Goal: Transaction & Acquisition: Purchase product/service

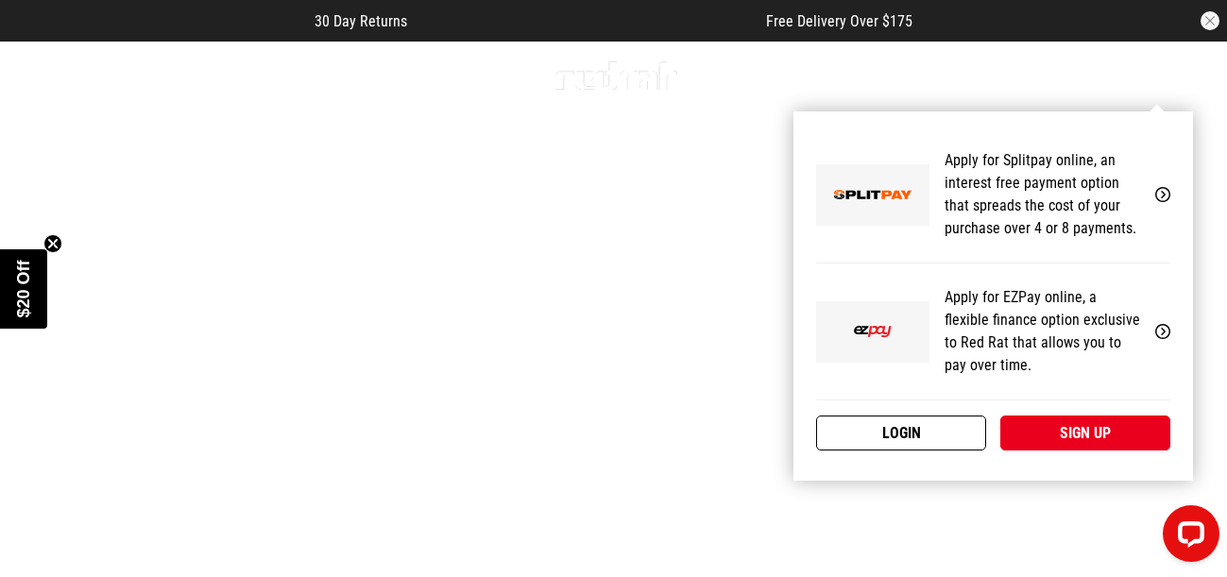
click at [956, 428] on link "Login" at bounding box center [901, 433] width 170 height 35
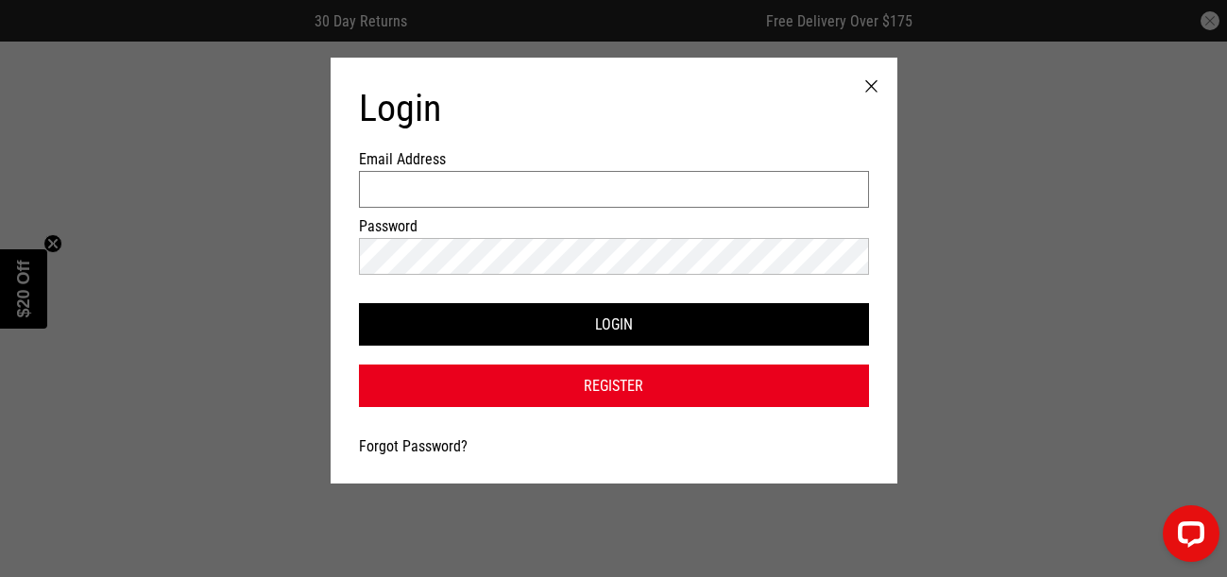
click at [543, 194] on input "Email Address" at bounding box center [614, 189] width 510 height 37
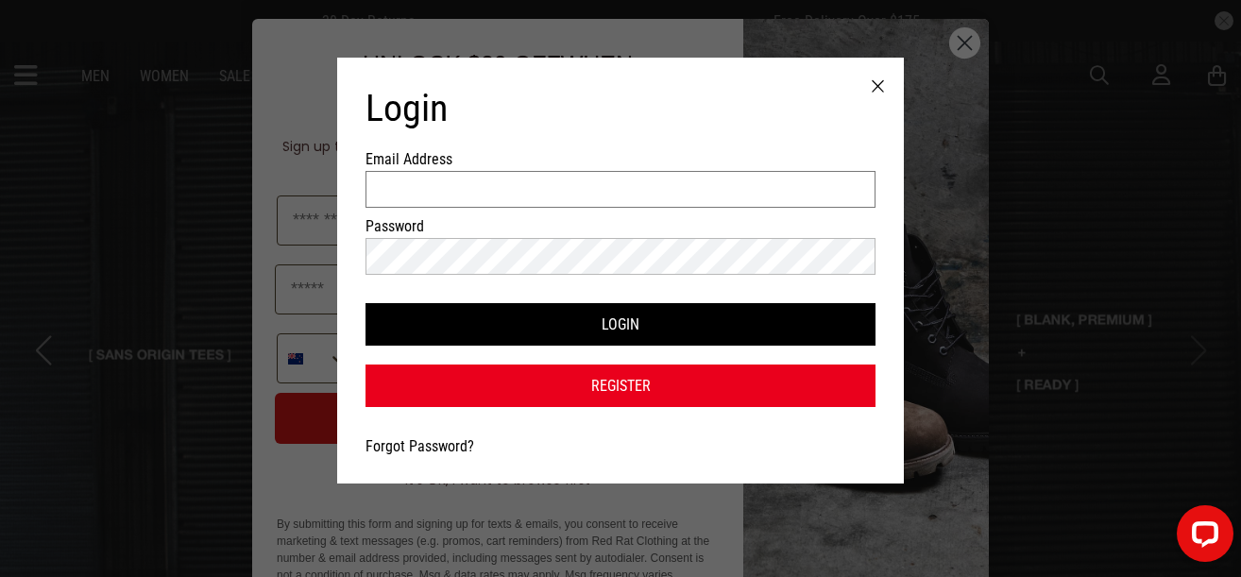
click at [426, 182] on input "Email Address" at bounding box center [620, 189] width 510 height 37
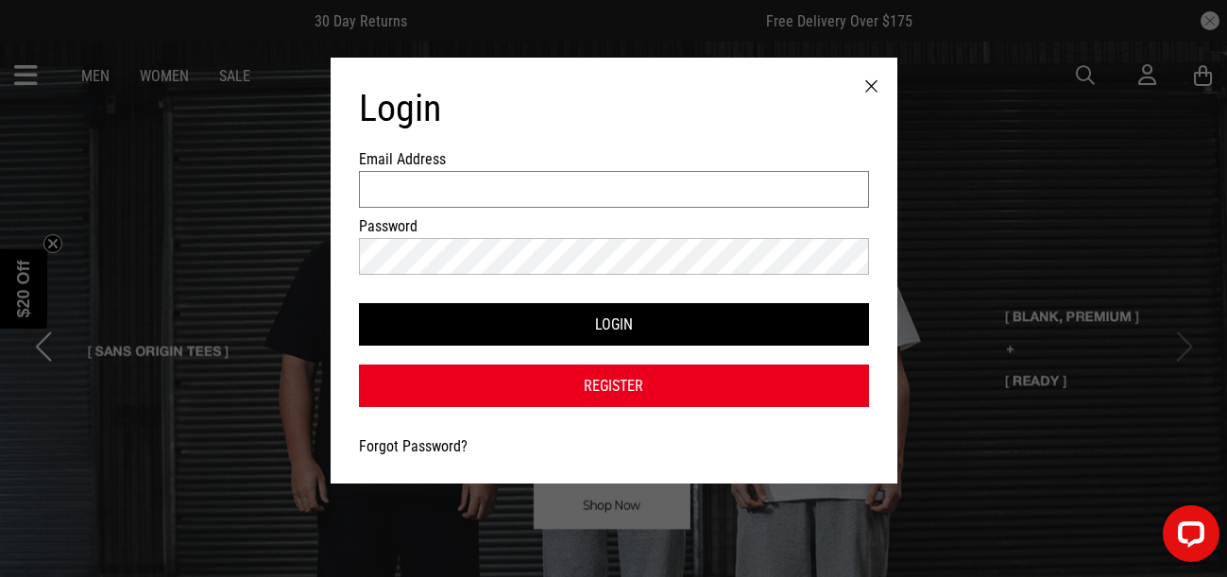
type input "**********"
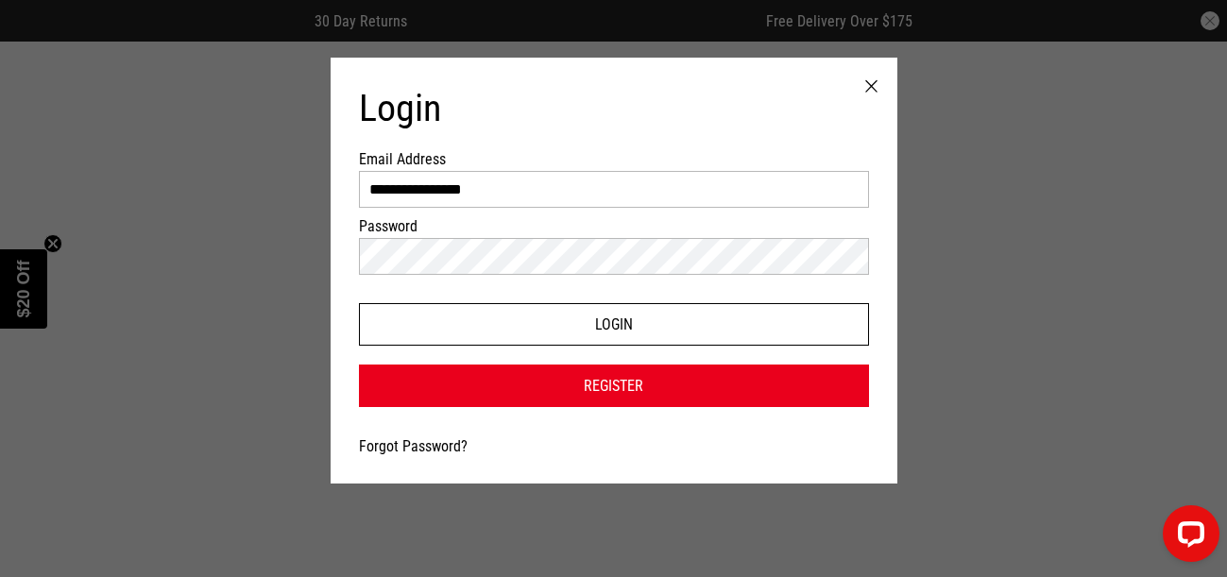
click at [573, 327] on button "Login" at bounding box center [614, 324] width 510 height 42
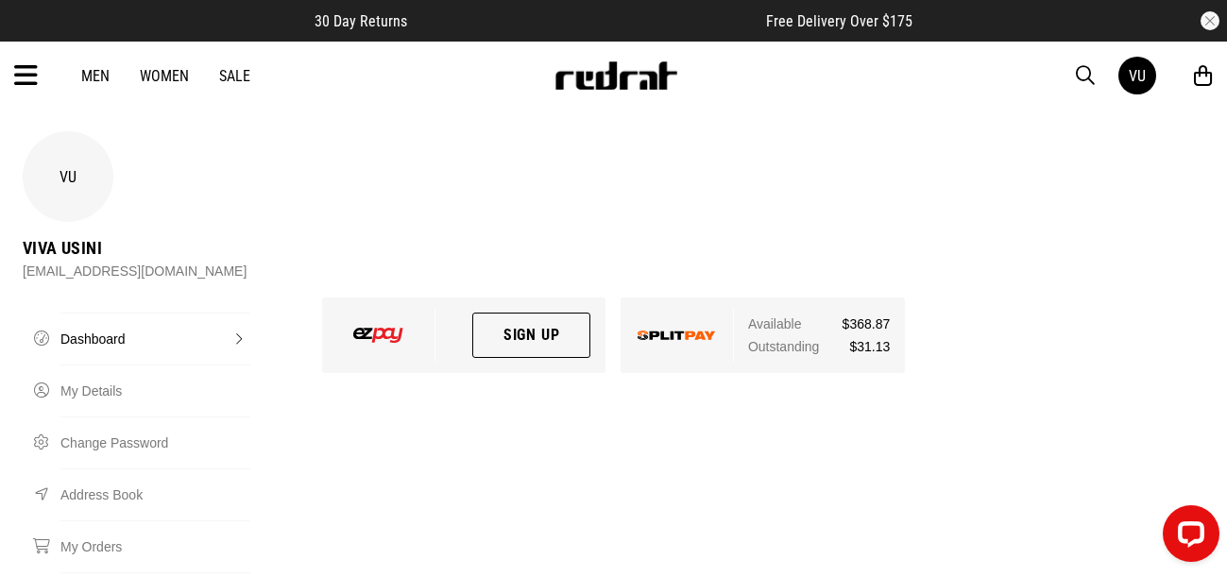
click at [99, 80] on link "Men" at bounding box center [95, 76] width 28 height 18
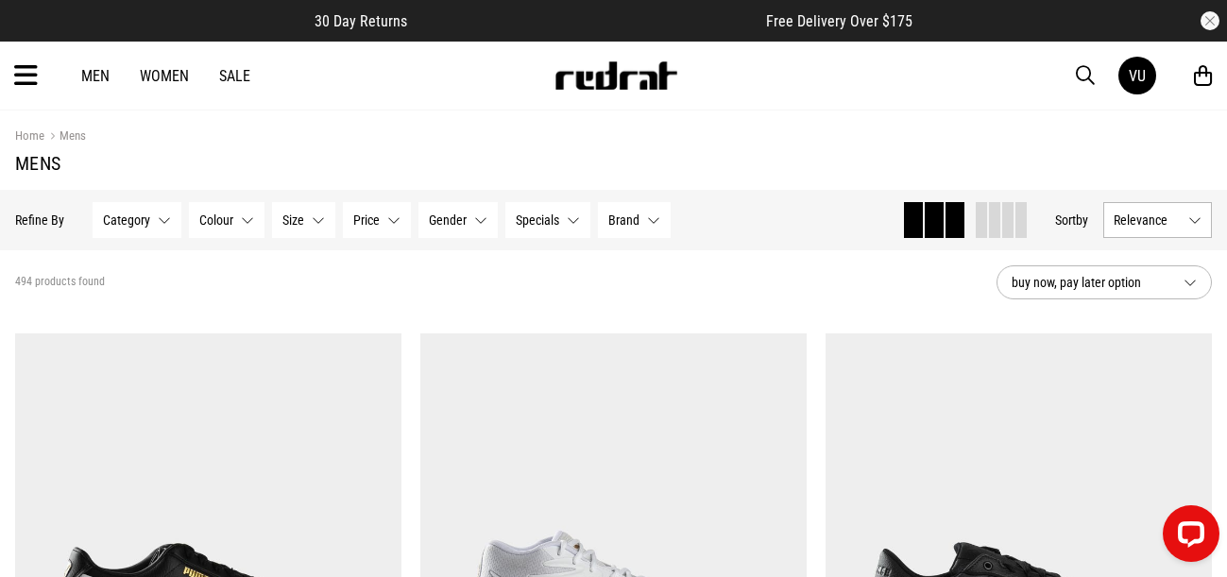
click at [163, 219] on button "Category None selected" at bounding box center [137, 220] width 89 height 36
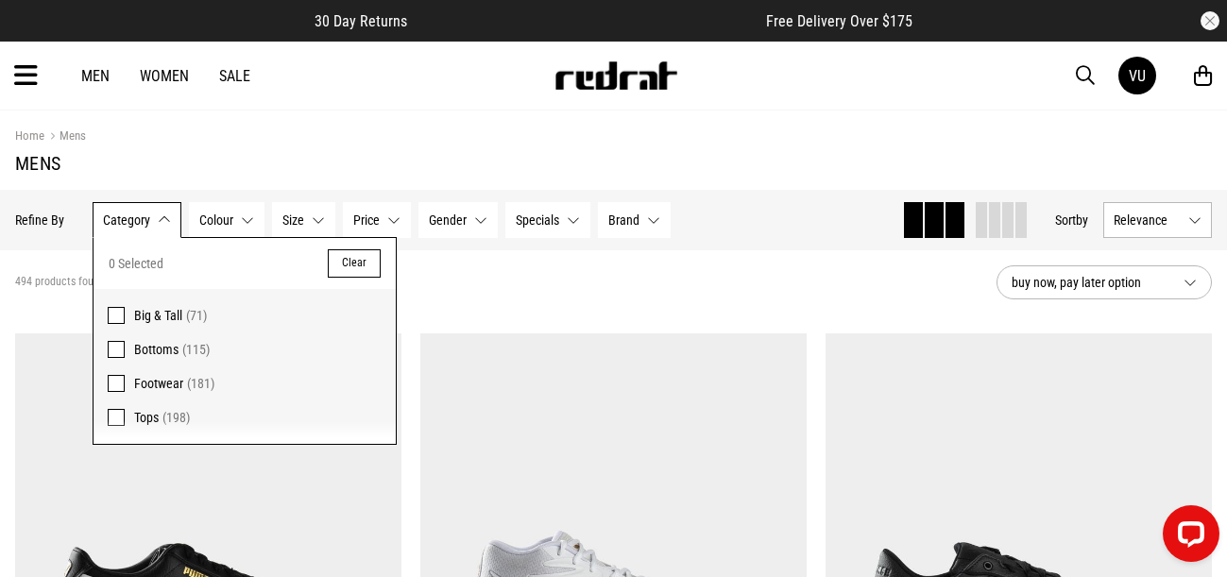
scroll to position [94, 0]
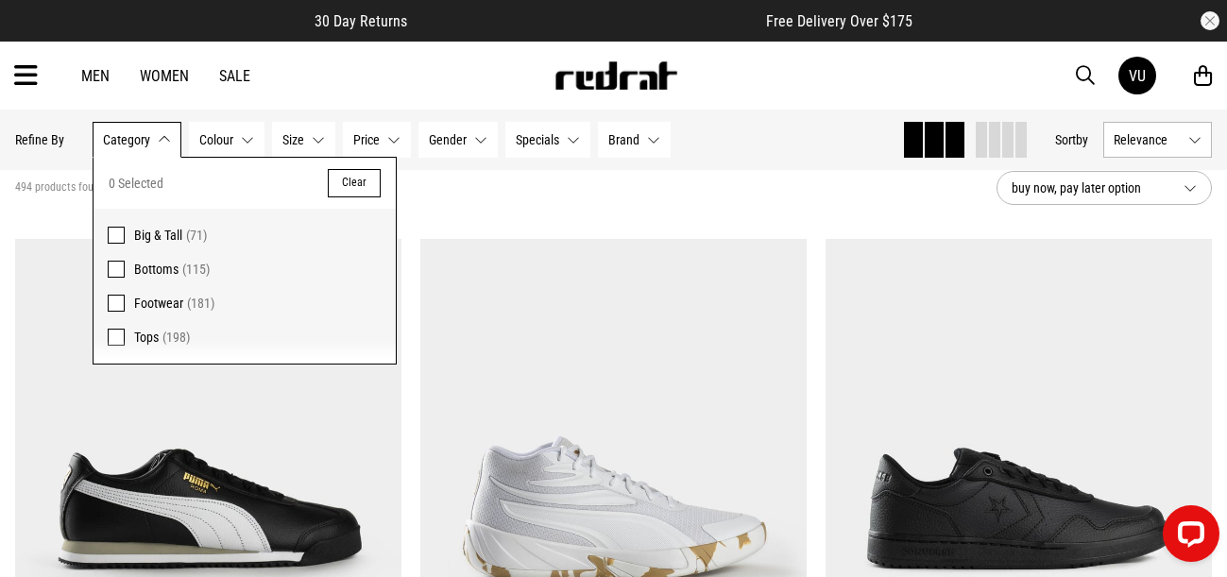
click at [115, 338] on span at bounding box center [116, 337] width 17 height 17
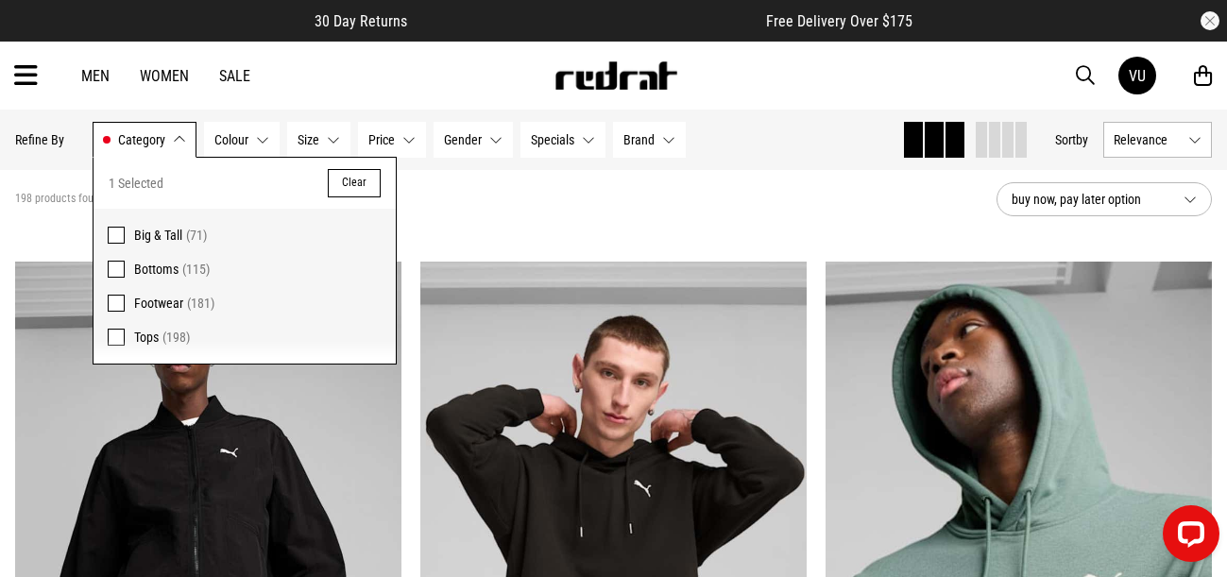
click at [118, 238] on span at bounding box center [116, 235] width 17 height 17
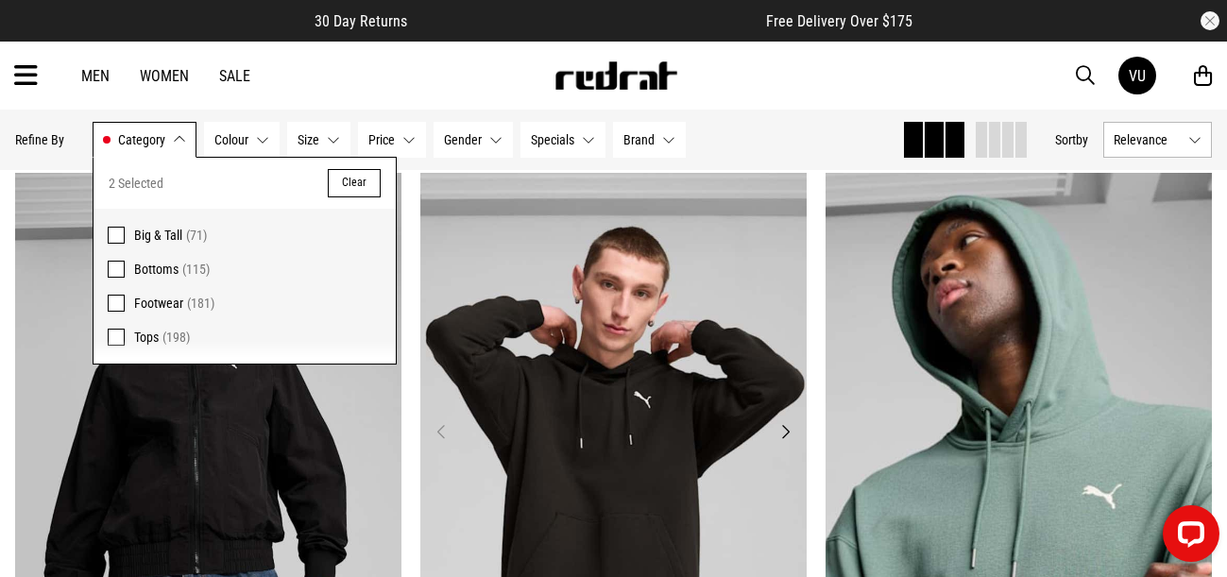
scroll to position [378, 0]
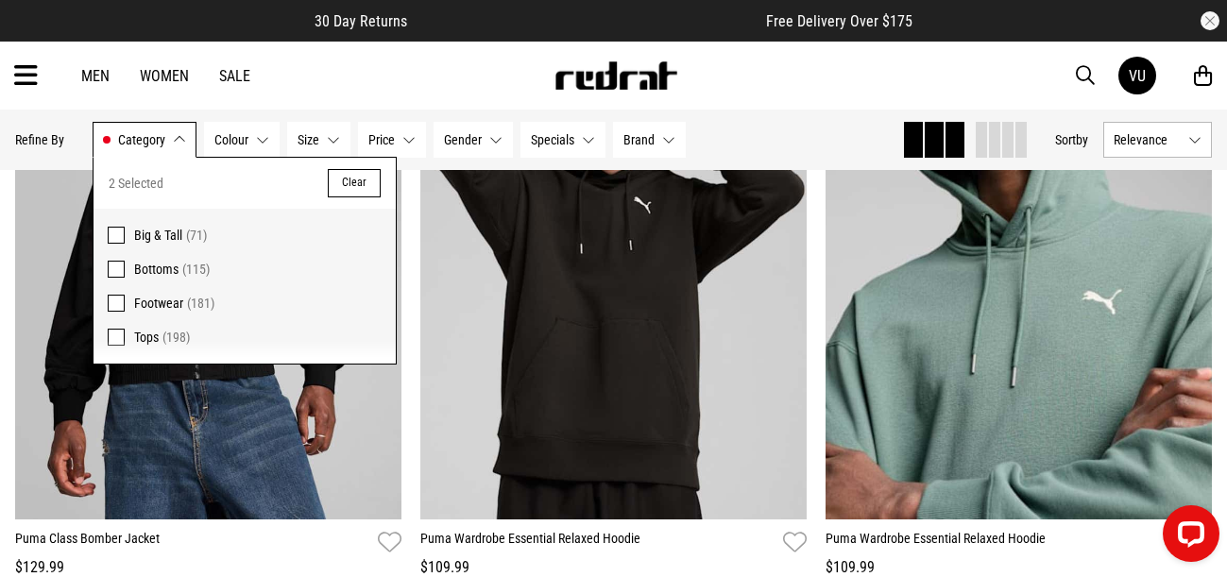
click at [772, 146] on div "Hide Refine s Refine By Filters Category Tops, Big & Tall Category 2 Selected C…" at bounding box center [451, 140] width 872 height 42
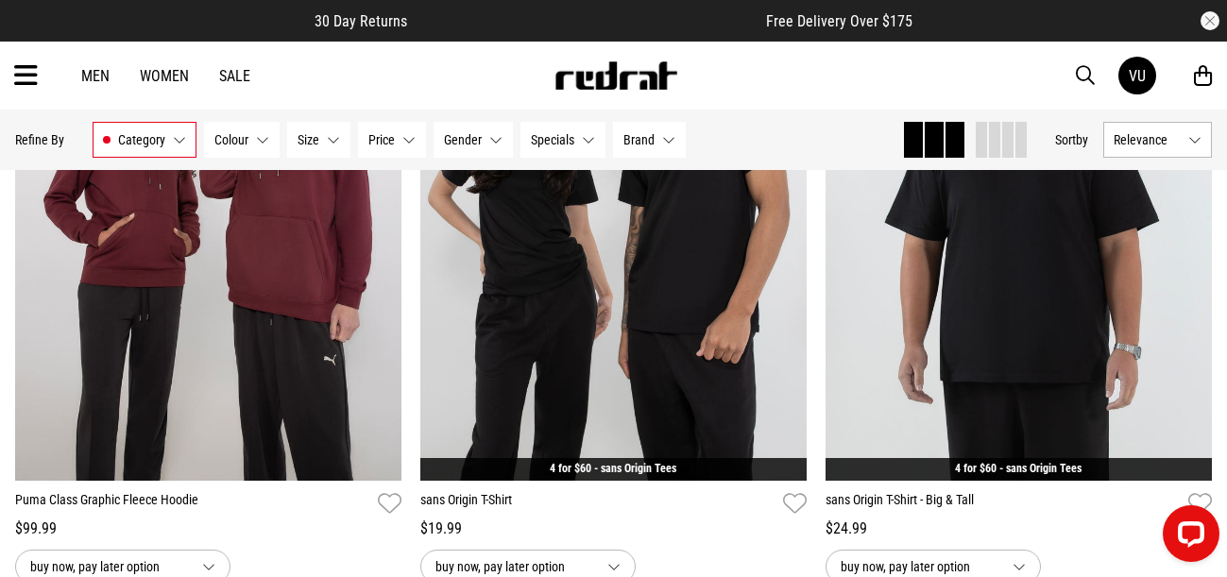
scroll to position [4533, 0]
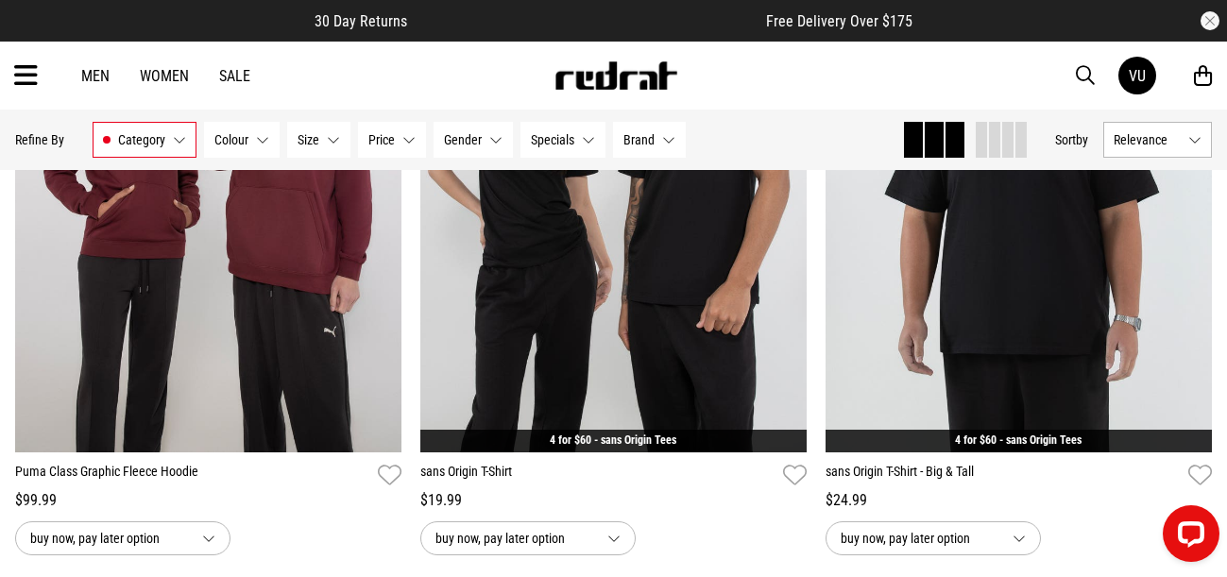
click at [31, 70] on icon at bounding box center [26, 75] width 24 height 31
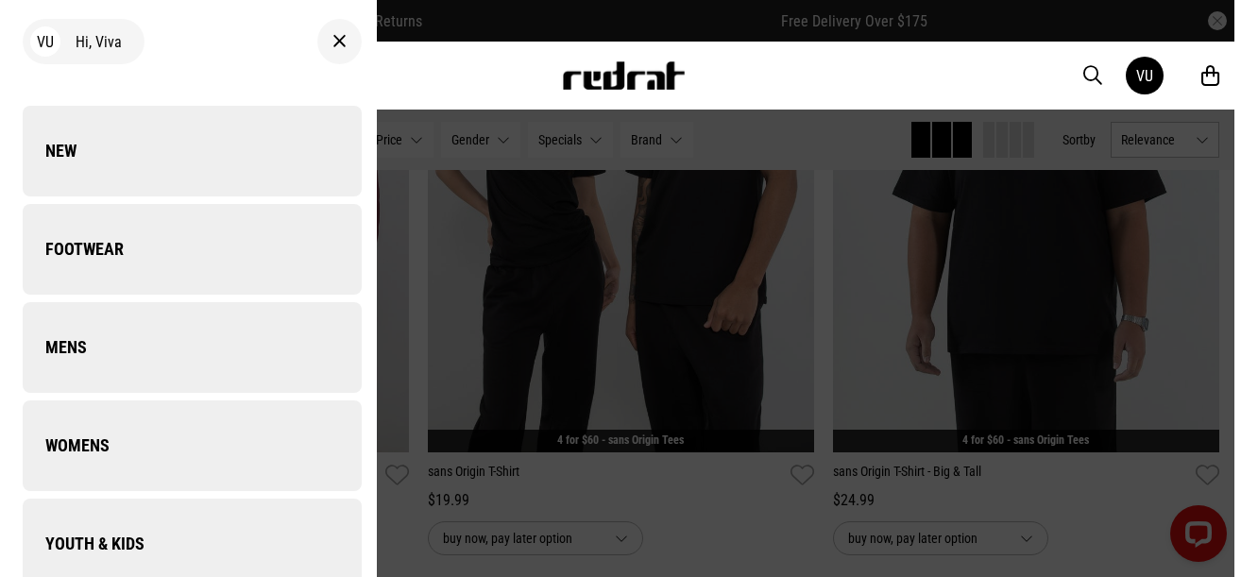
scroll to position [4572, 0]
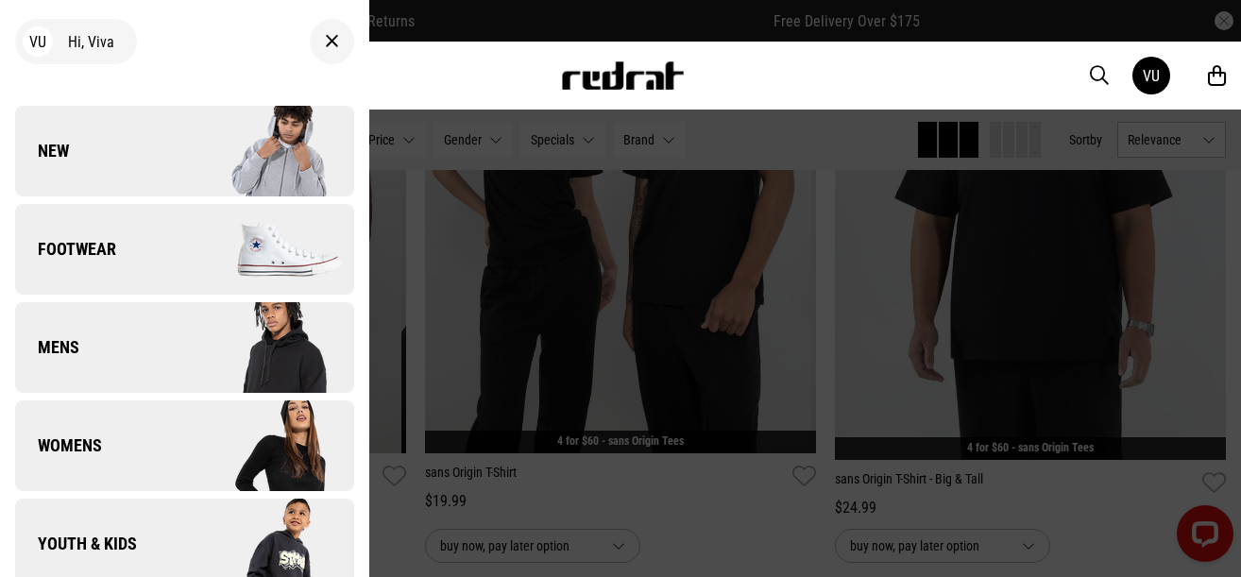
click at [253, 341] on img at bounding box center [268, 347] width 169 height 94
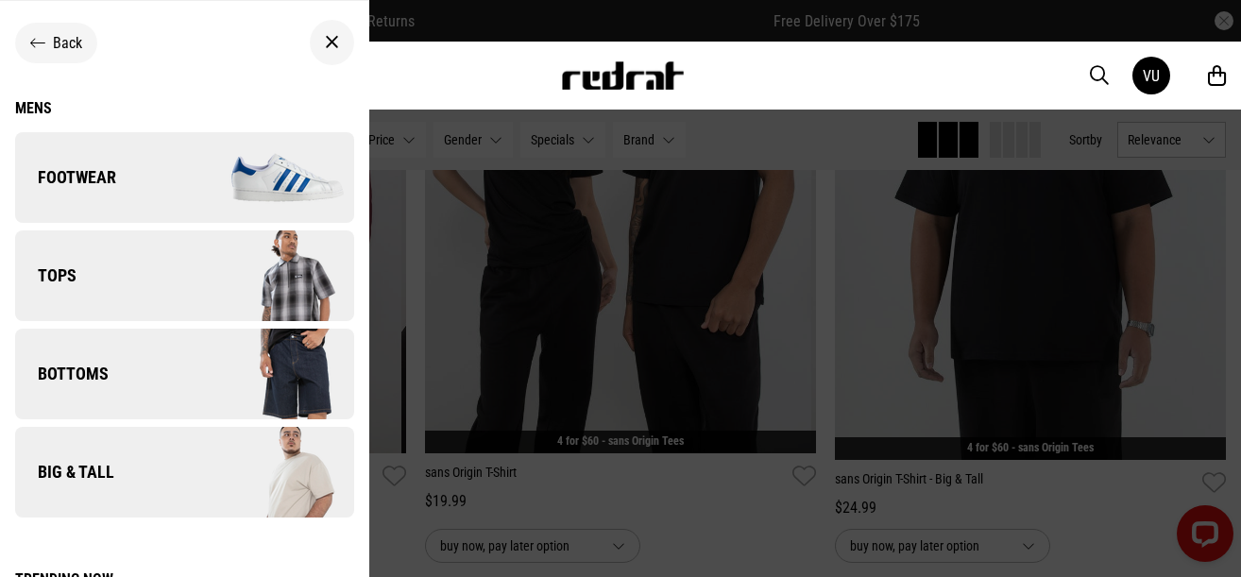
click at [268, 485] on img at bounding box center [268, 472] width 169 height 94
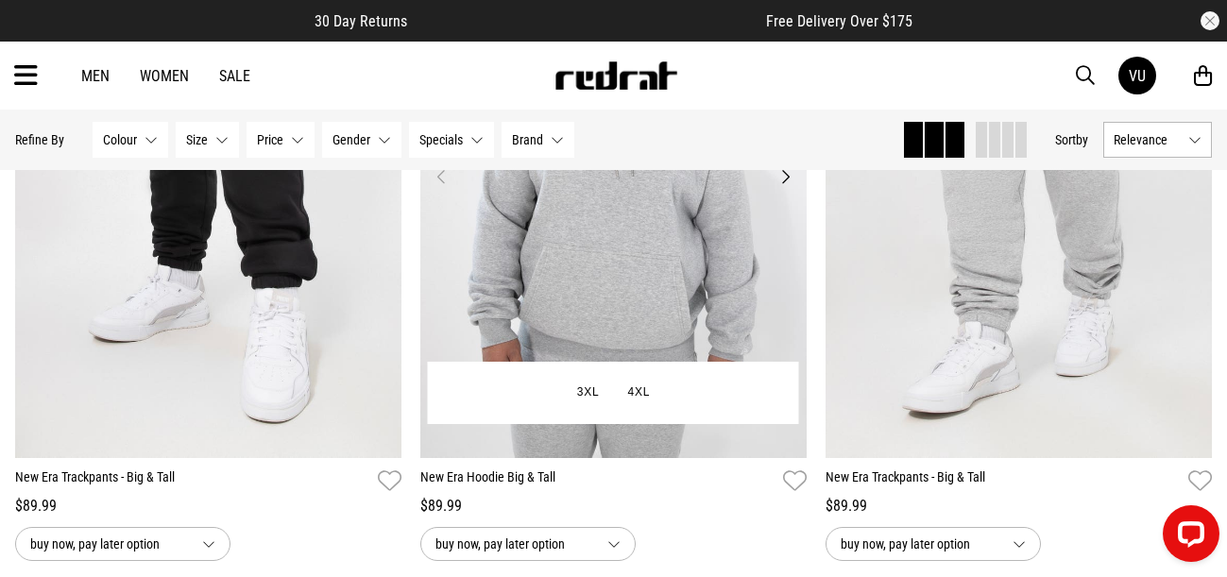
scroll to position [2550, 0]
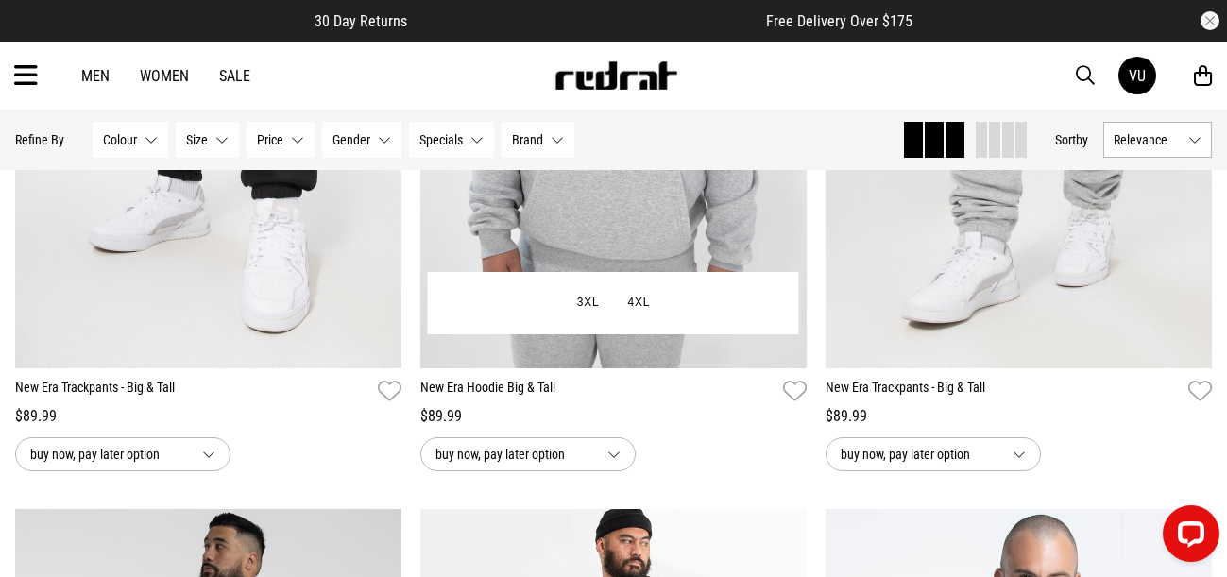
click at [541, 454] on span "buy now, pay later option" at bounding box center [513, 454] width 157 height 23
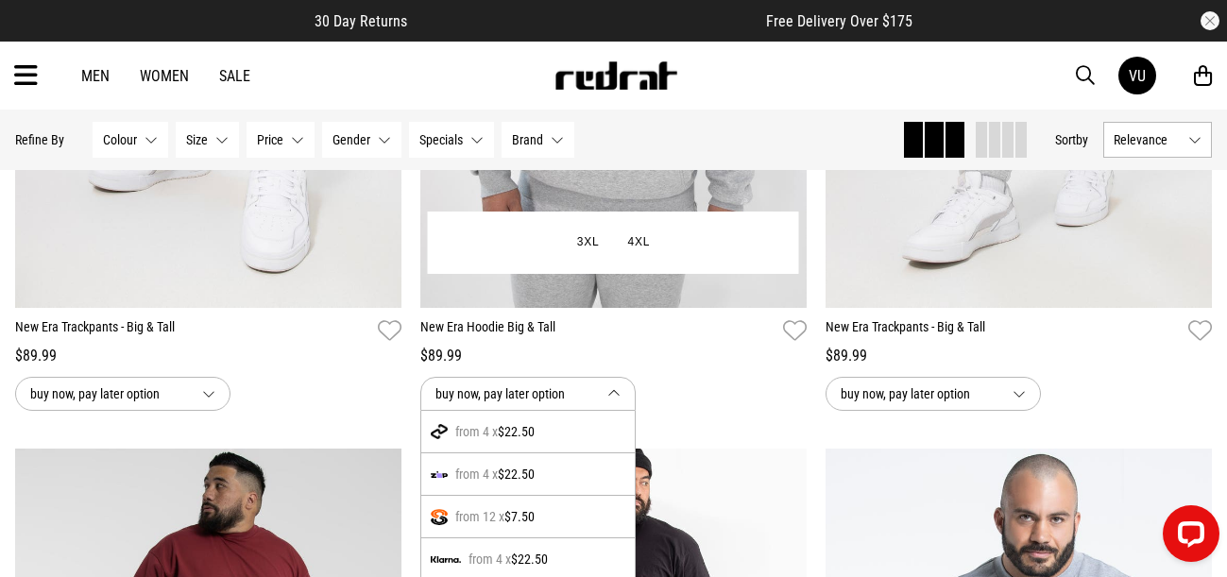
scroll to position [2644, 0]
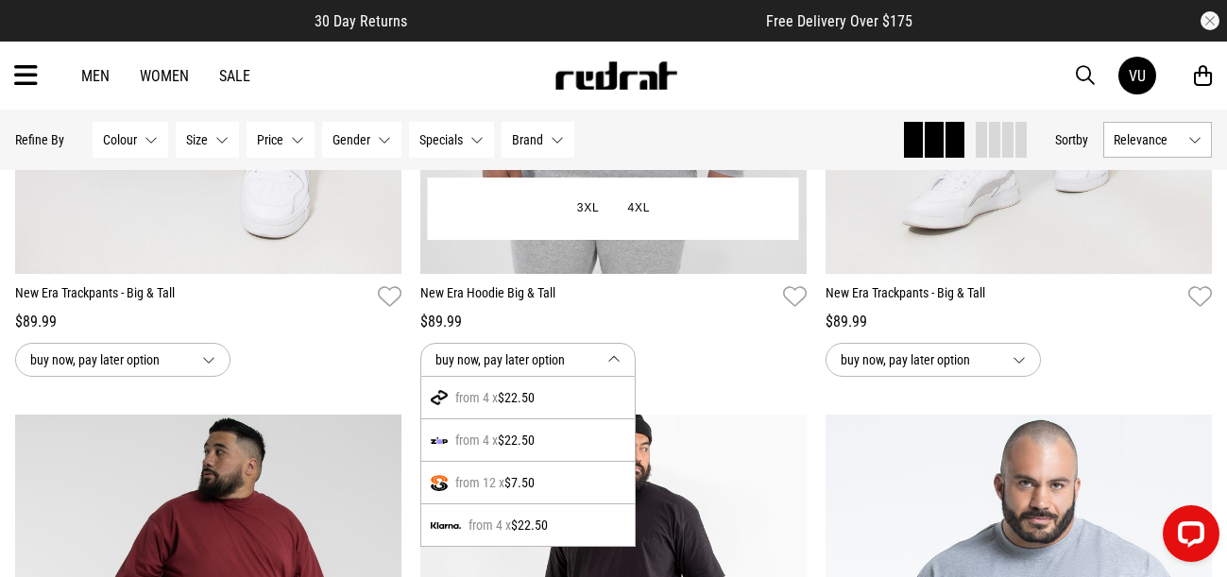
click at [531, 487] on span "$7.50" at bounding box center [519, 482] width 30 height 23
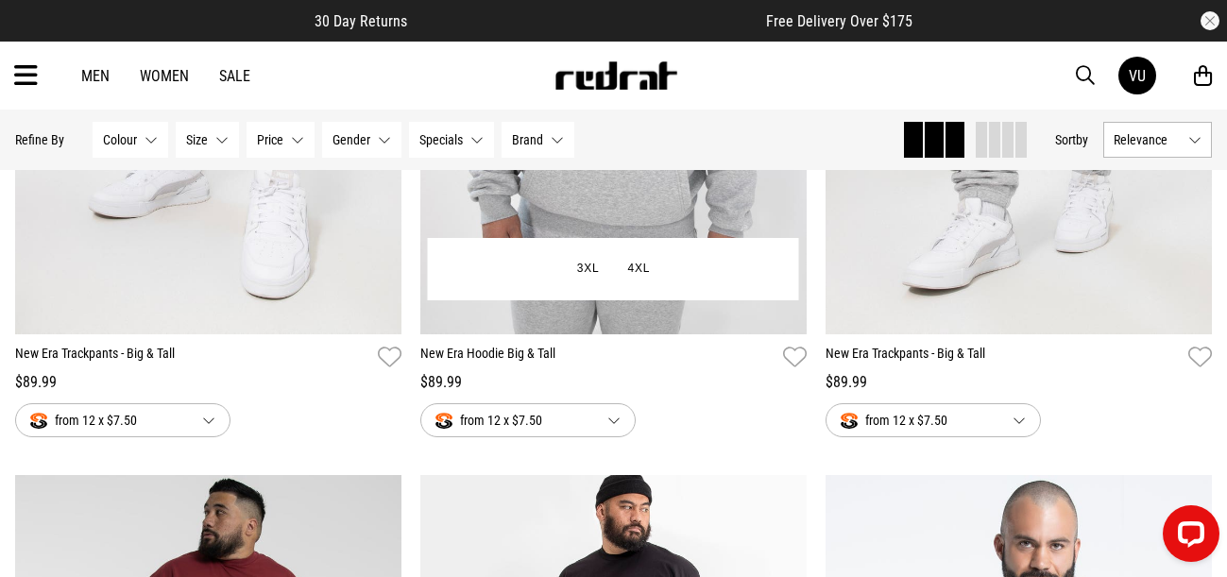
scroll to position [2550, 0]
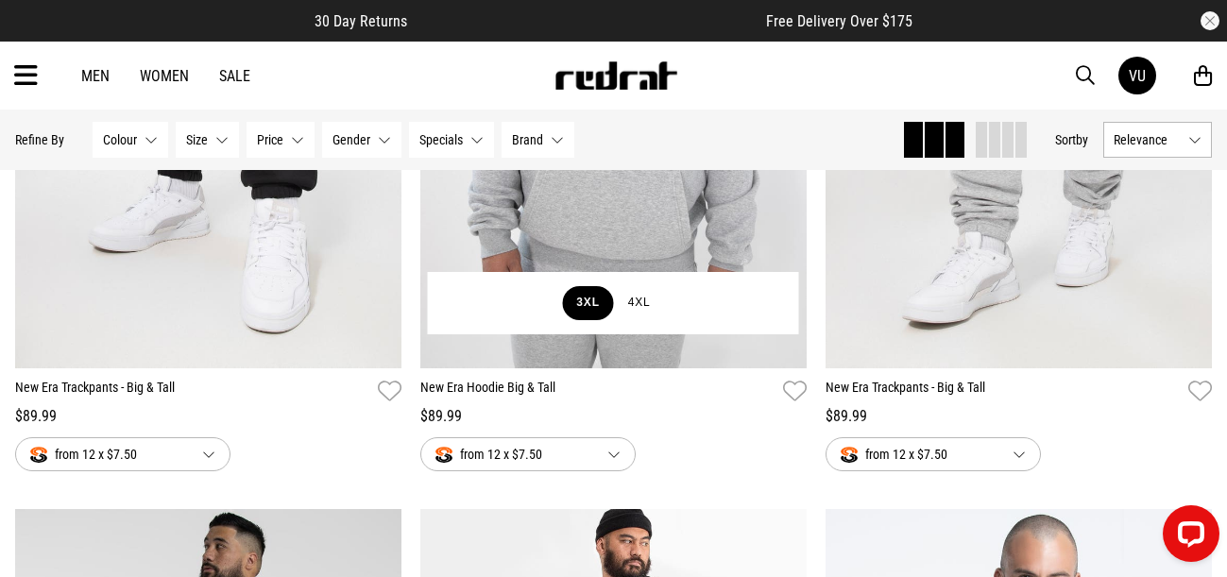
click at [581, 302] on button "3XL" at bounding box center [587, 303] width 51 height 34
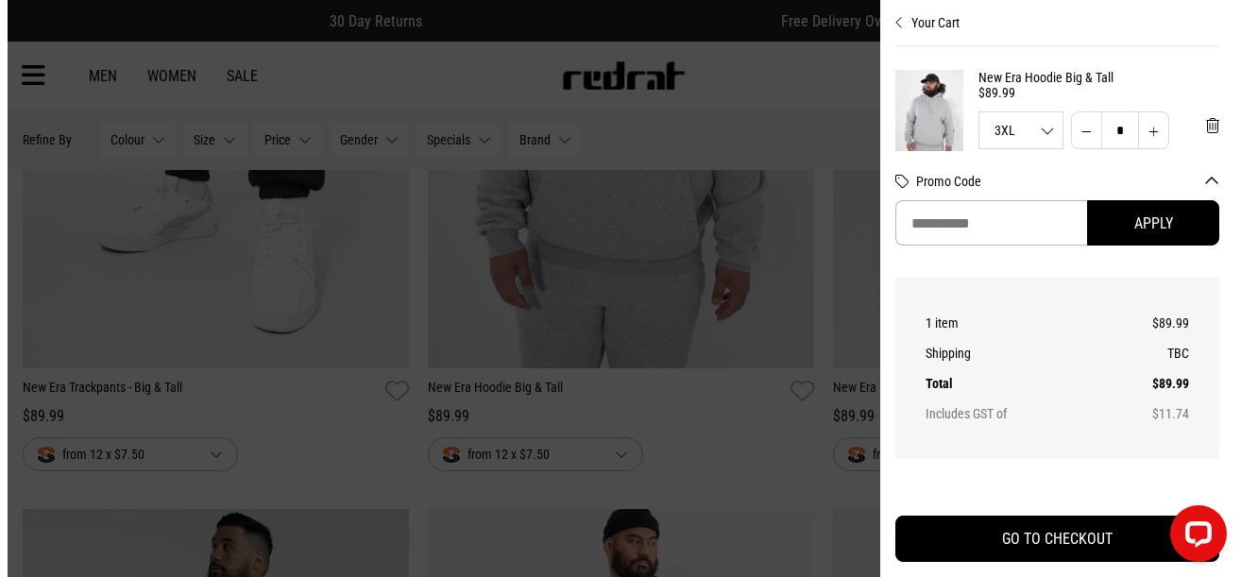
scroll to position [2570, 0]
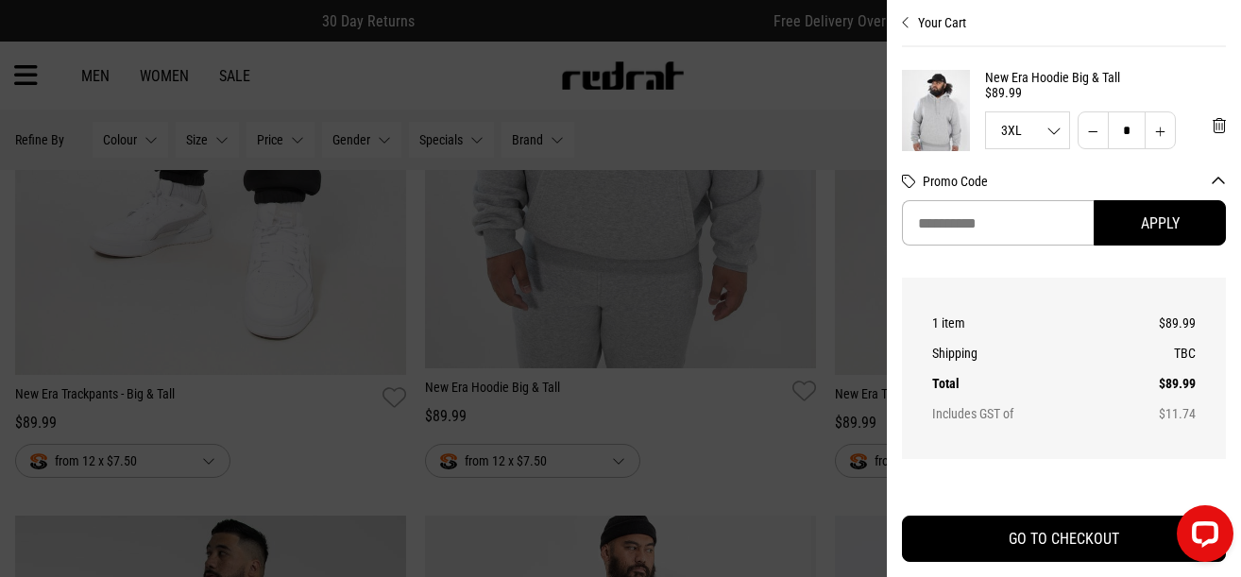
click at [906, 19] on icon "Close cart preview" at bounding box center [906, 22] width 8 height 15
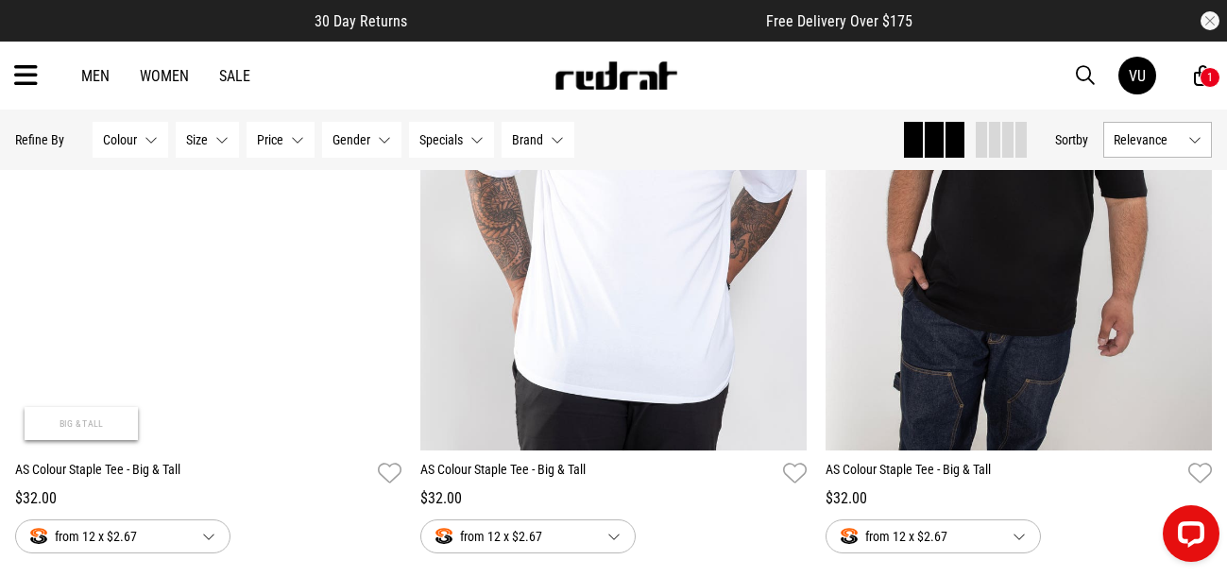
scroll to position [5600, 0]
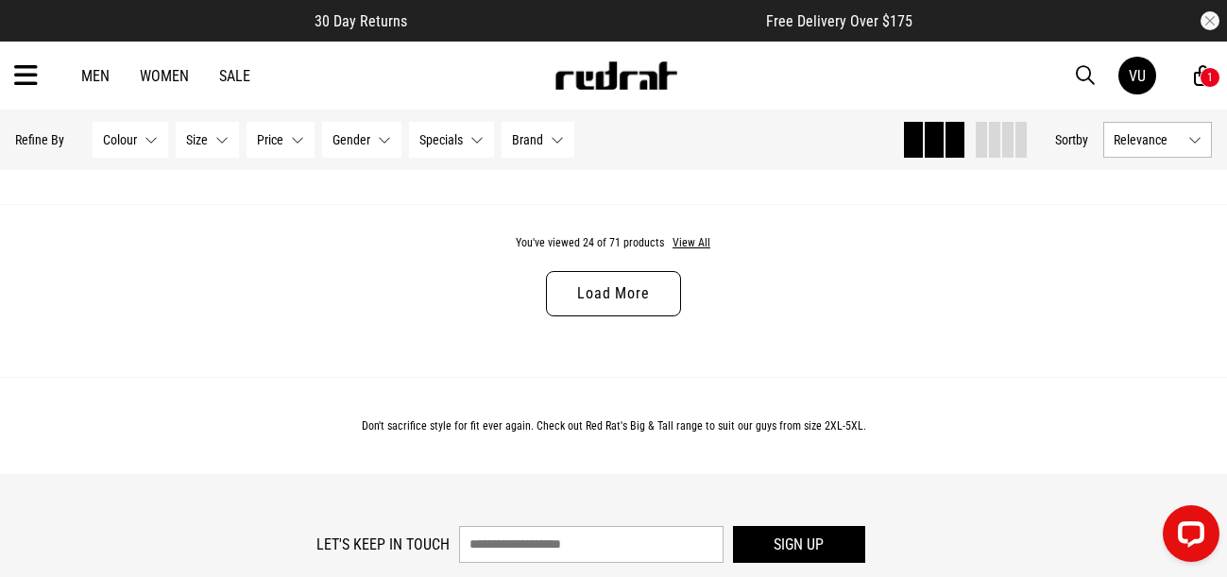
click at [617, 297] on link "Load More" at bounding box center [613, 293] width 134 height 45
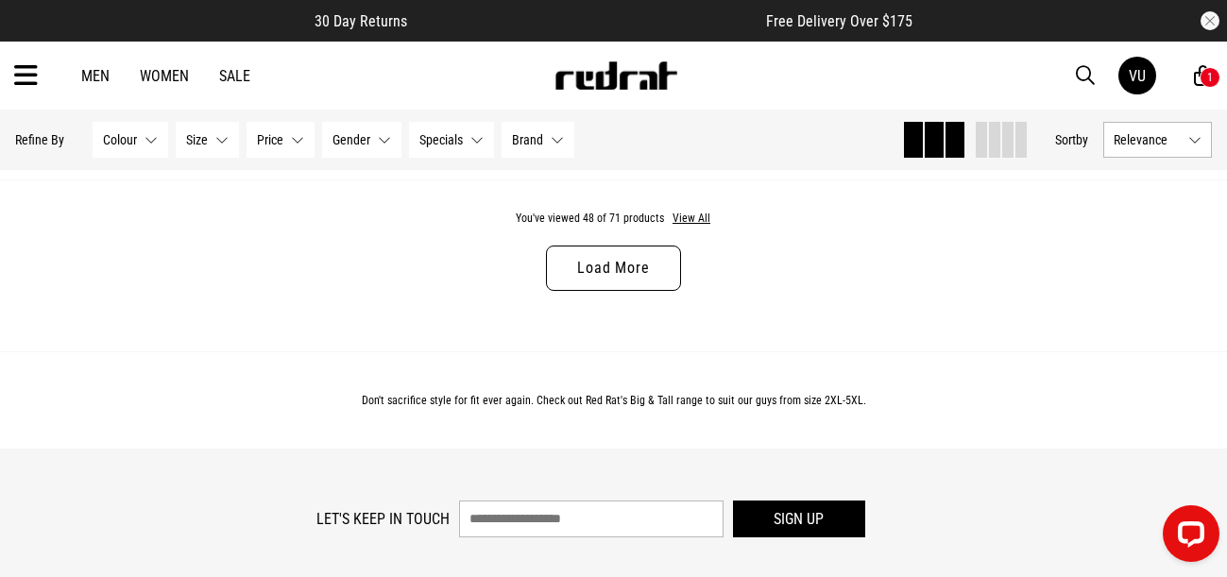
scroll to position [11077, 0]
click at [642, 287] on link "Load More" at bounding box center [613, 267] width 134 height 45
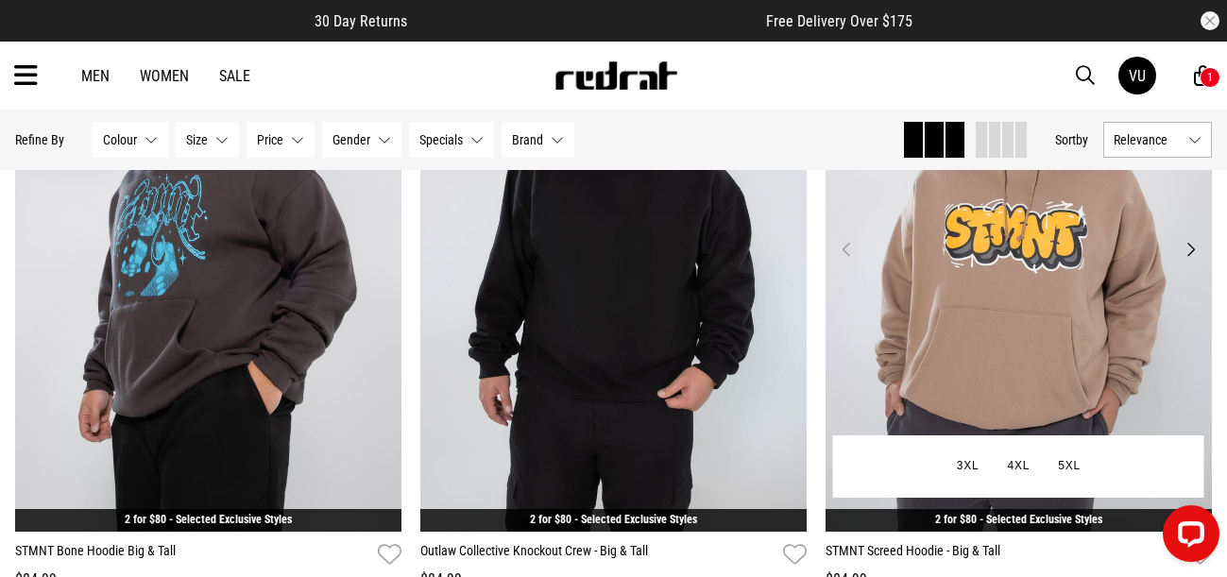
scroll to position [12021, 0]
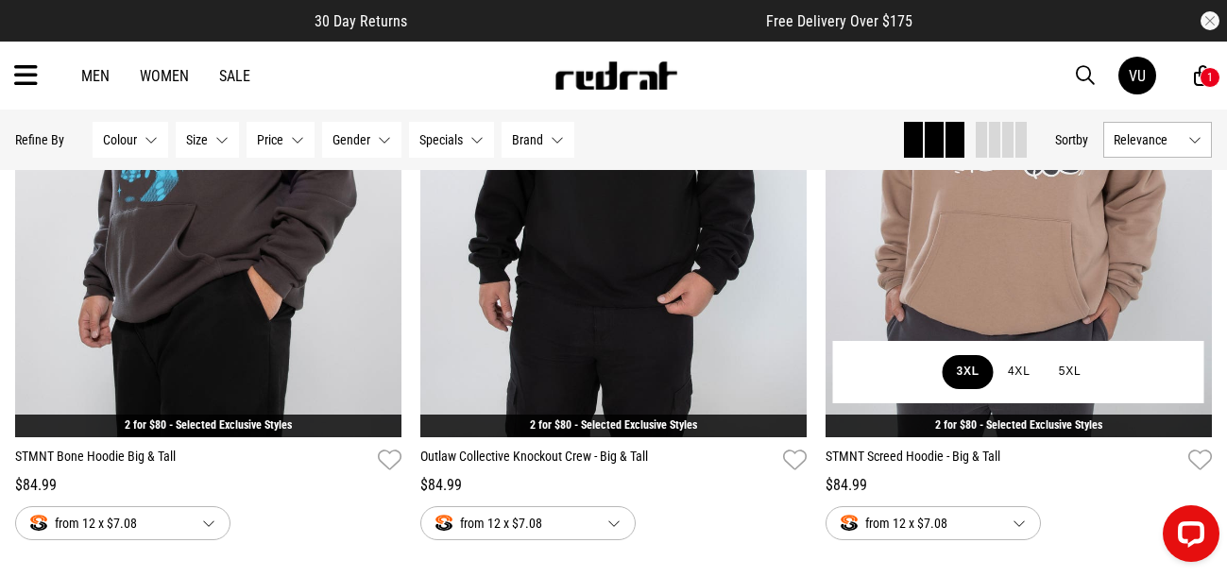
click at [970, 377] on button "3XL" at bounding box center [967, 372] width 51 height 34
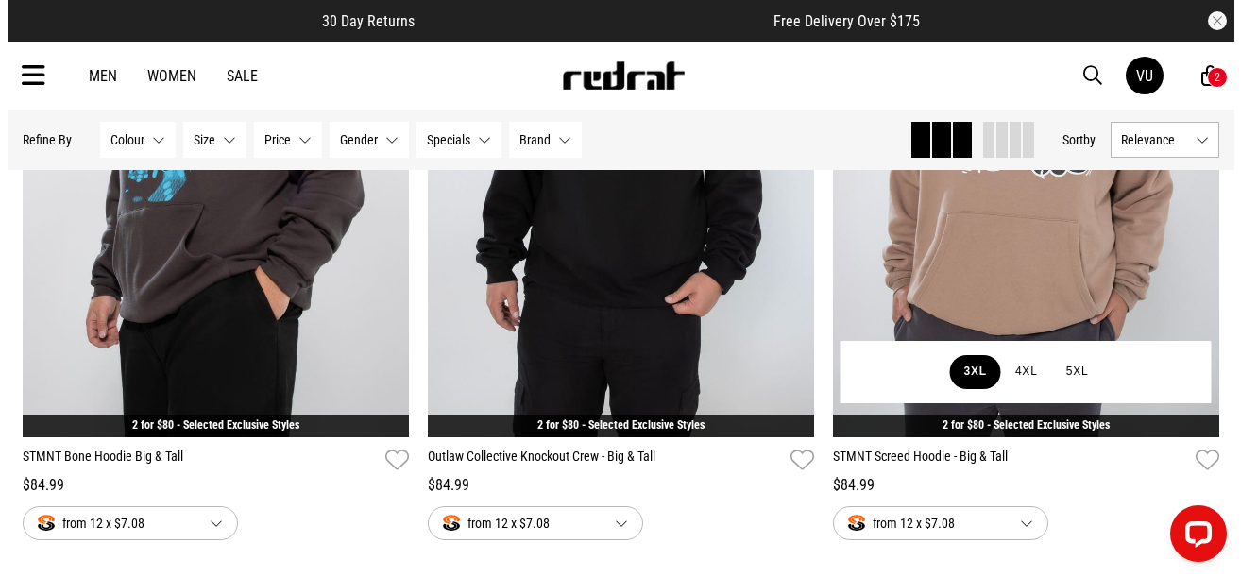
scroll to position [12134, 0]
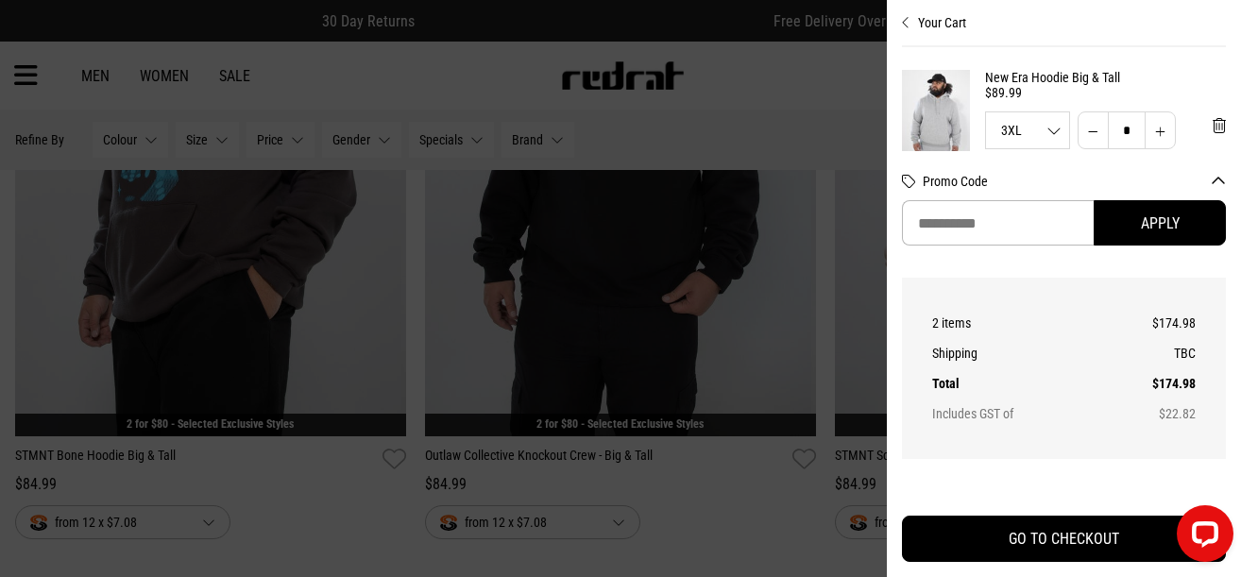
click at [908, 21] on icon "Close cart preview" at bounding box center [906, 22] width 8 height 15
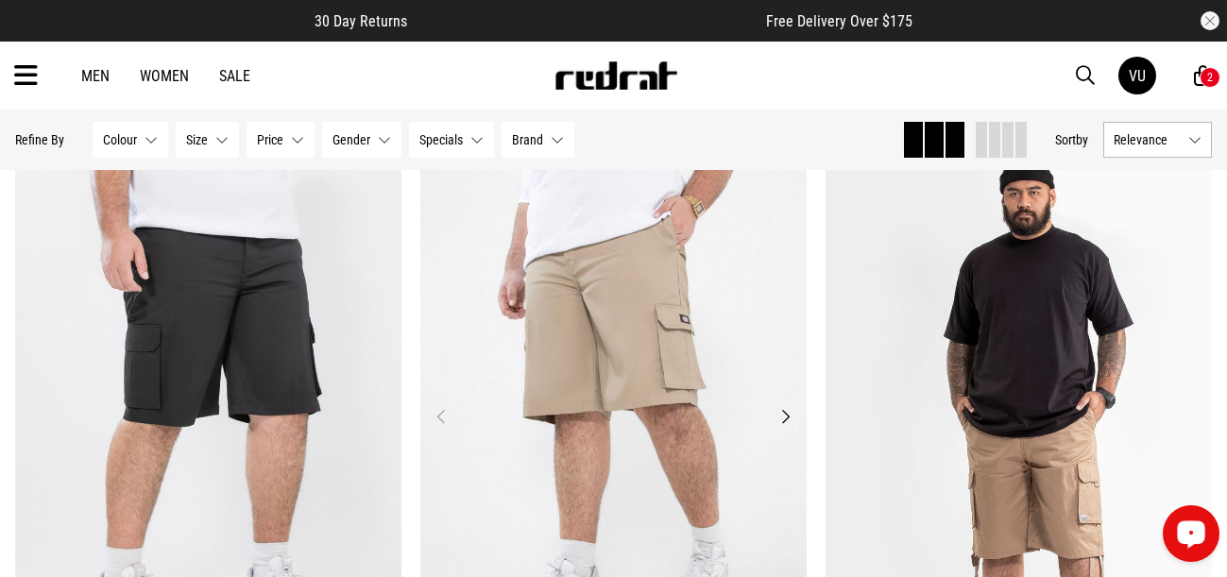
scroll to position [3617, 0]
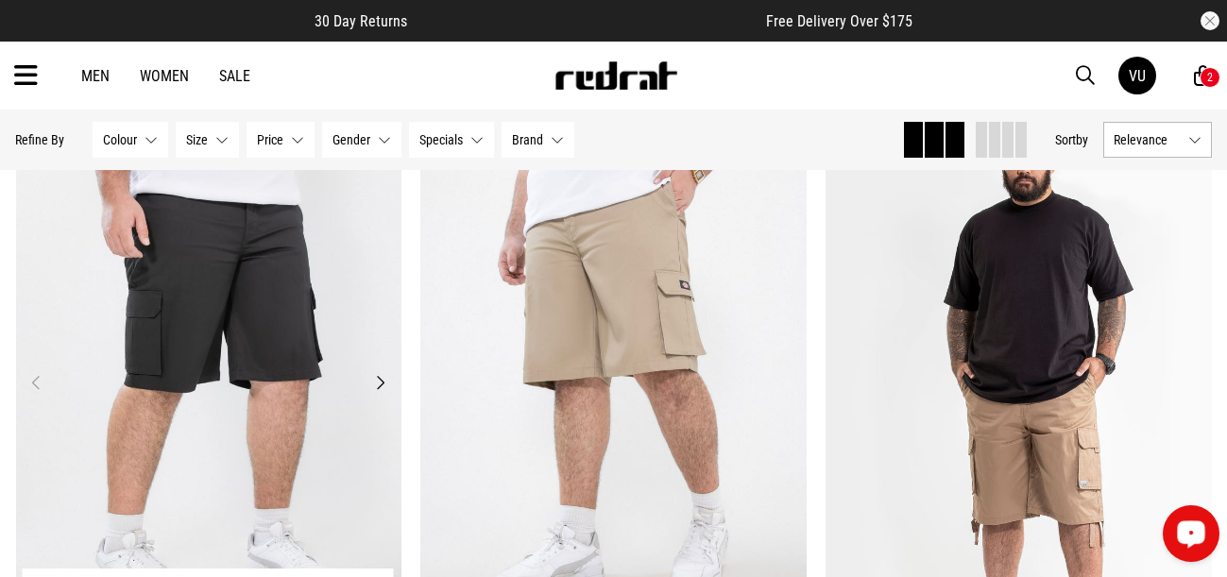
click at [231, 340] on img at bounding box center [209, 394] width 386 height 541
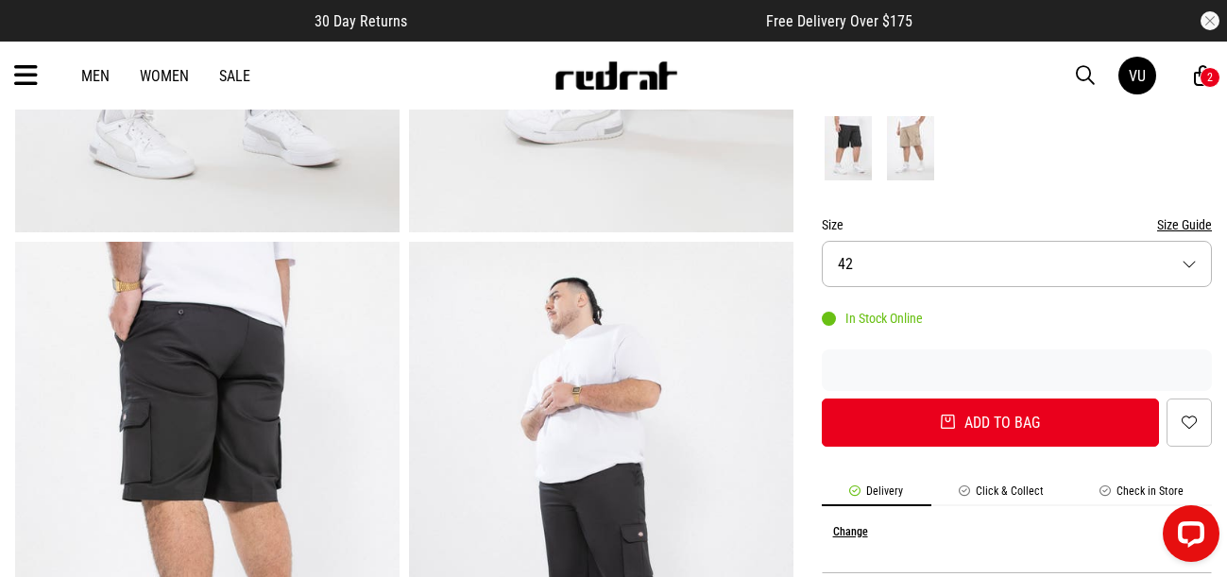
scroll to position [378, 0]
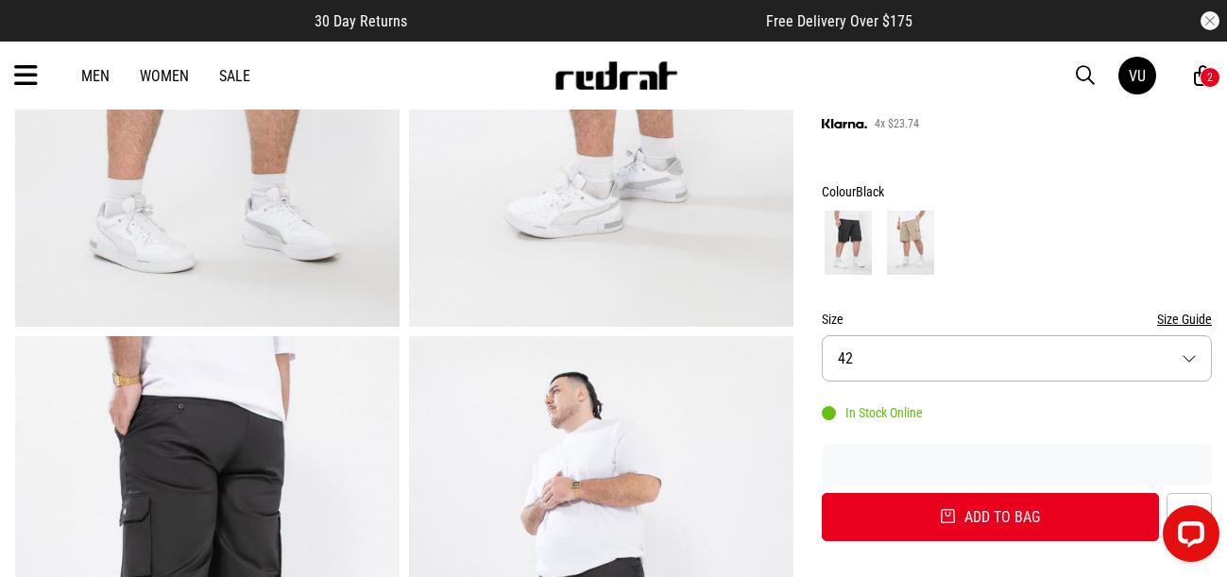
click at [1192, 361] on button "Size 42" at bounding box center [1017, 358] width 390 height 46
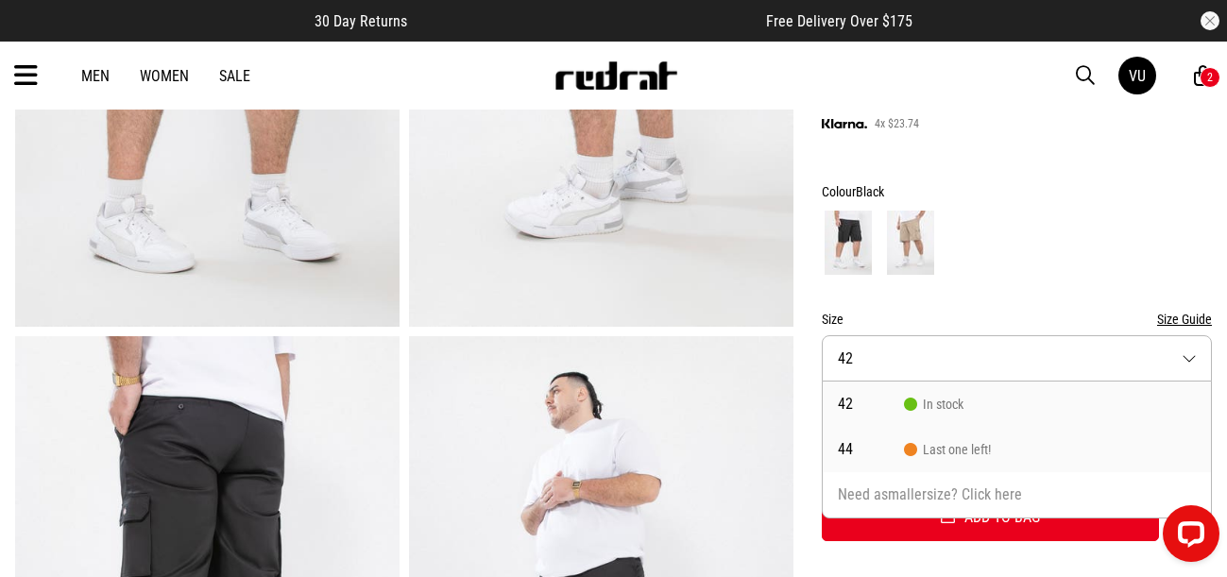
click at [849, 451] on span "44" at bounding box center [871, 449] width 66 height 15
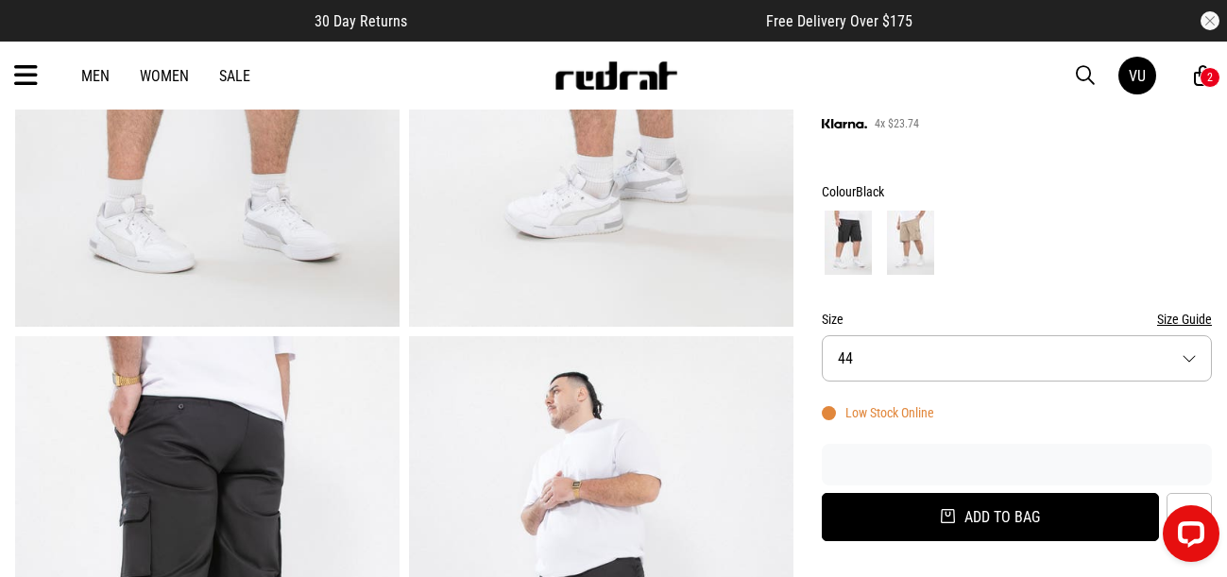
click at [1012, 511] on button "Add to bag" at bounding box center [990, 517] width 337 height 48
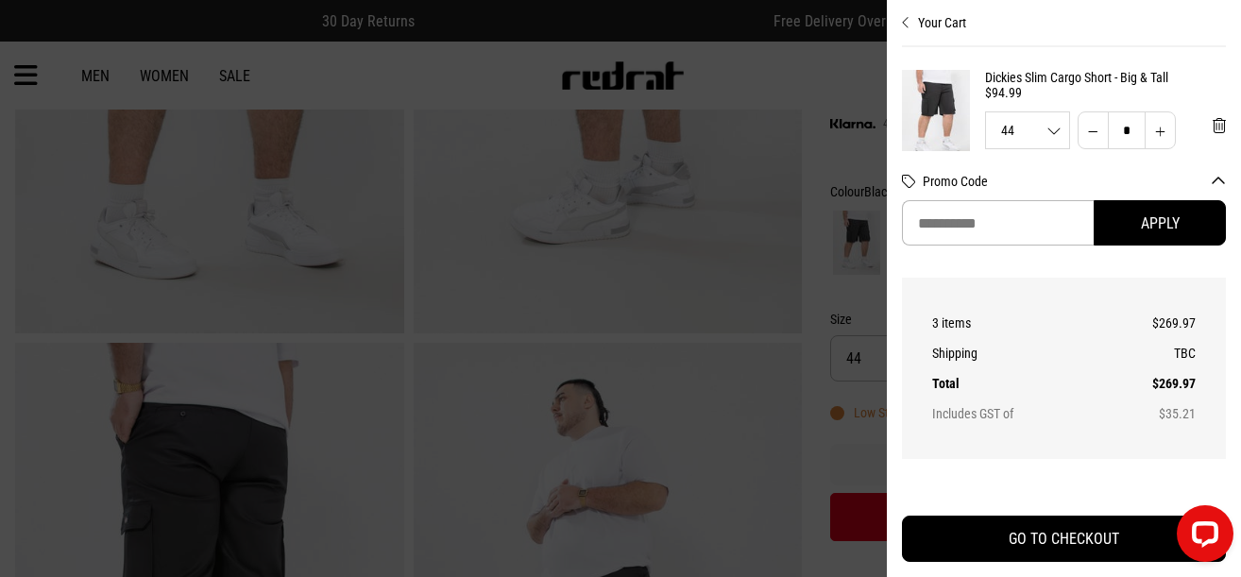
click at [906, 22] on icon "Close cart preview" at bounding box center [906, 22] width 8 height 15
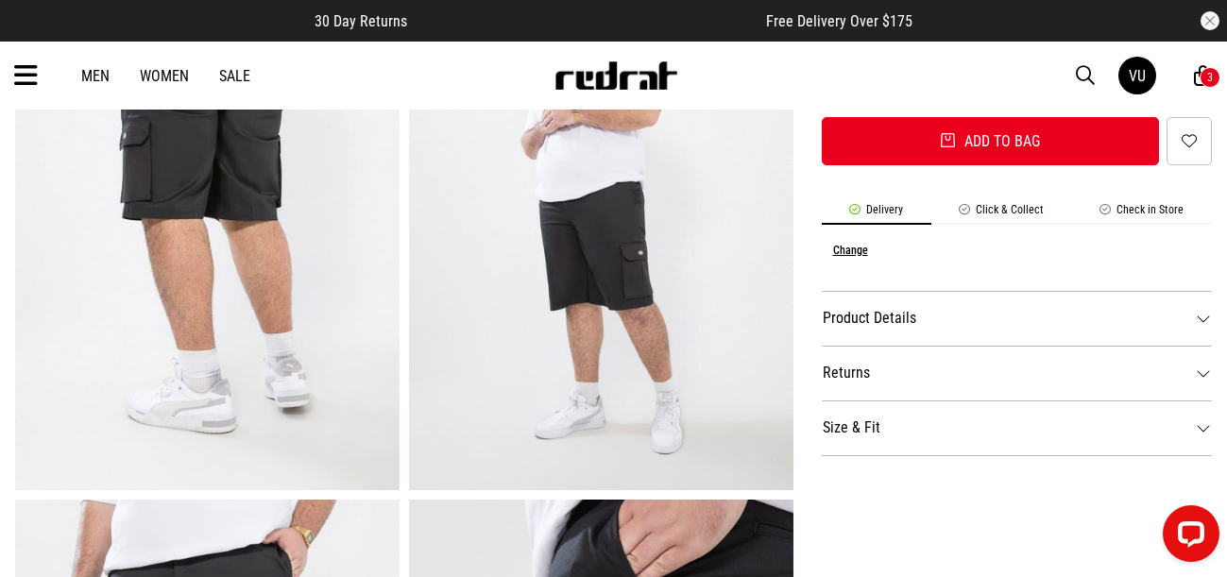
scroll to position [755, 0]
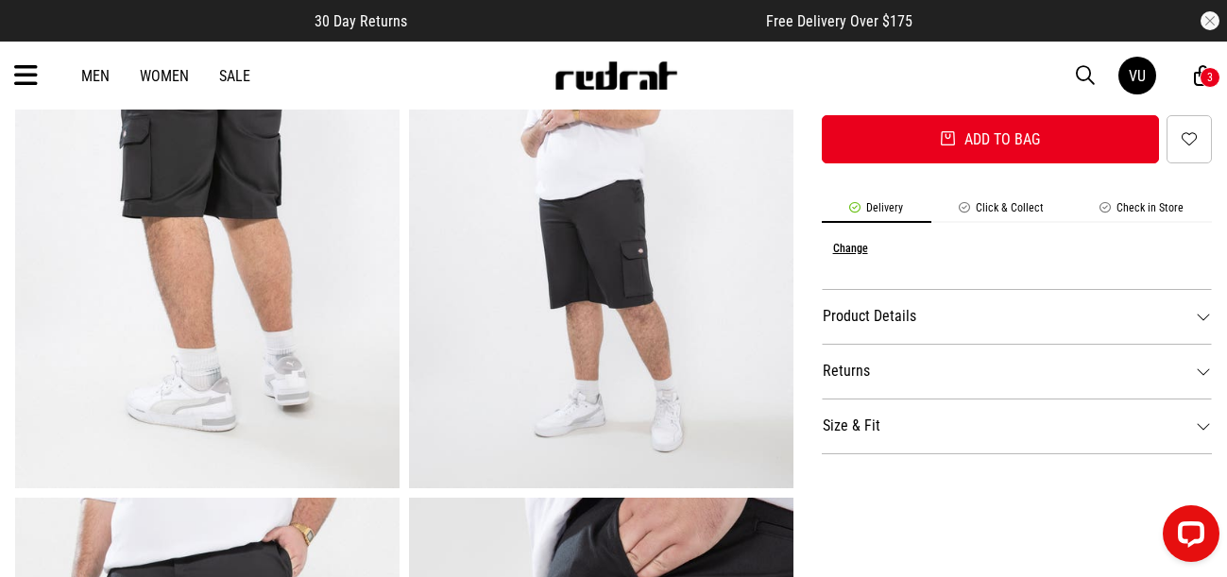
click at [13, 76] on div "Men Women Sale VU Hi, Viva New Back Footwear Back Mens Back Womens Back Youth &…" at bounding box center [613, 76] width 1227 height 68
click at [23, 72] on icon at bounding box center [26, 75] width 24 height 31
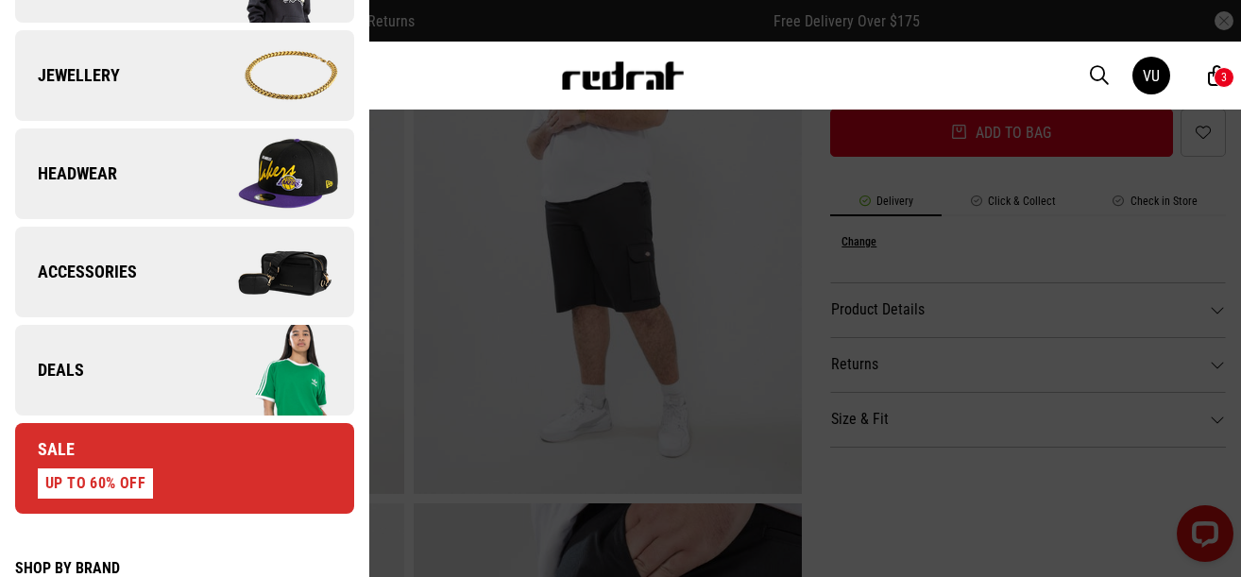
scroll to position [850, 0]
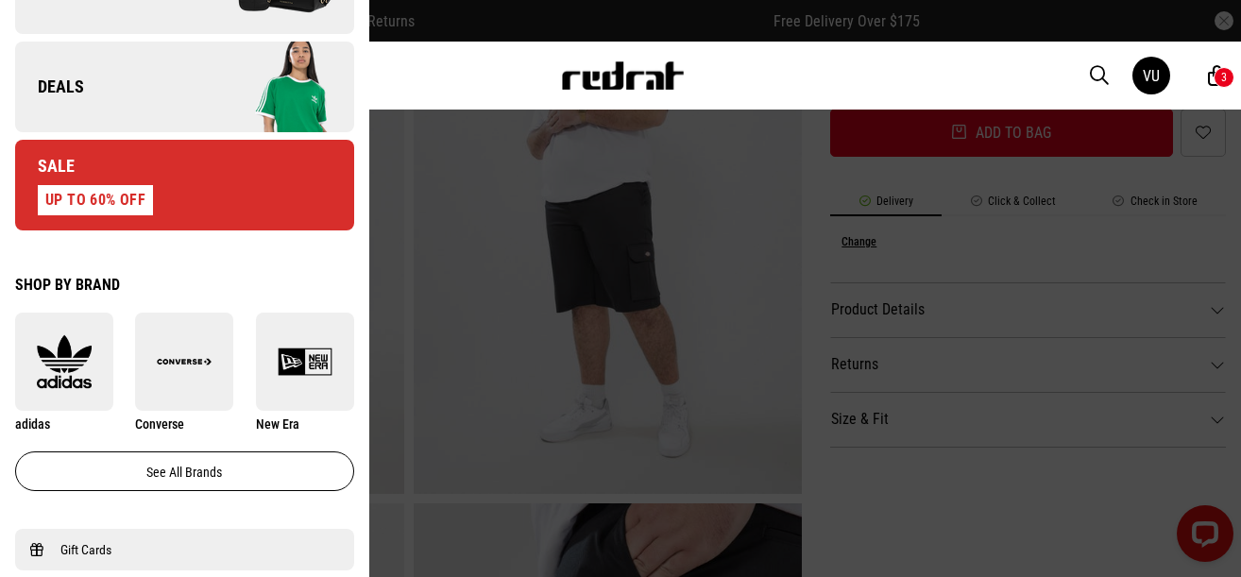
click at [144, 168] on div "Sale UP TO 60% OFF" at bounding box center [84, 185] width 138 height 60
click at [74, 201] on div "UP TO 60% OFF" at bounding box center [95, 200] width 115 height 30
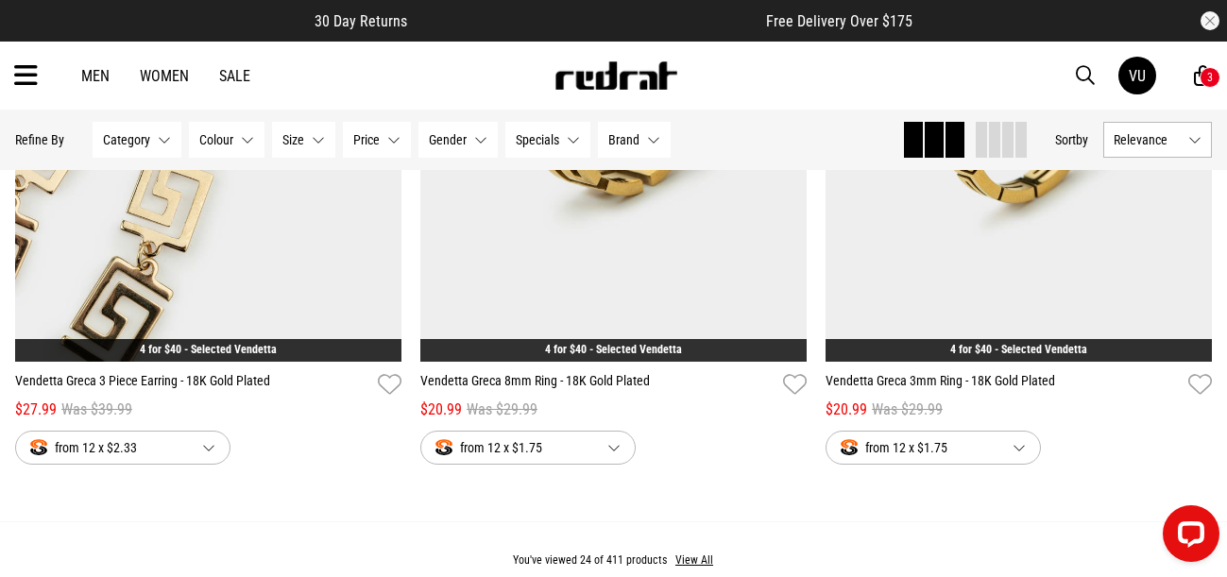
scroll to position [5282, 0]
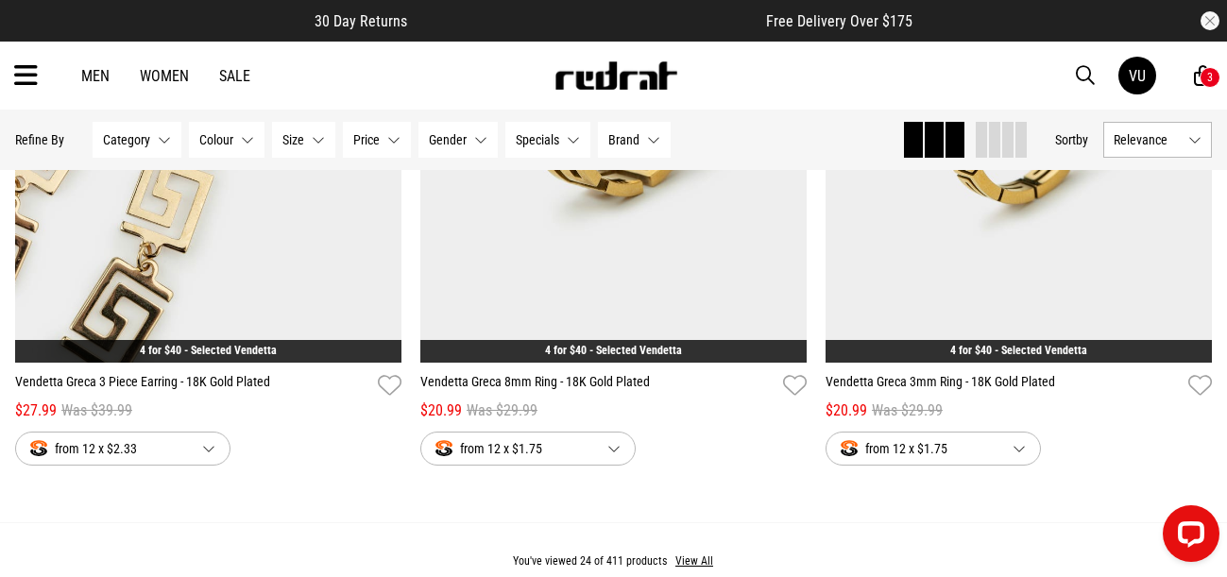
click at [1200, 70] on icon at bounding box center [1203, 76] width 18 height 24
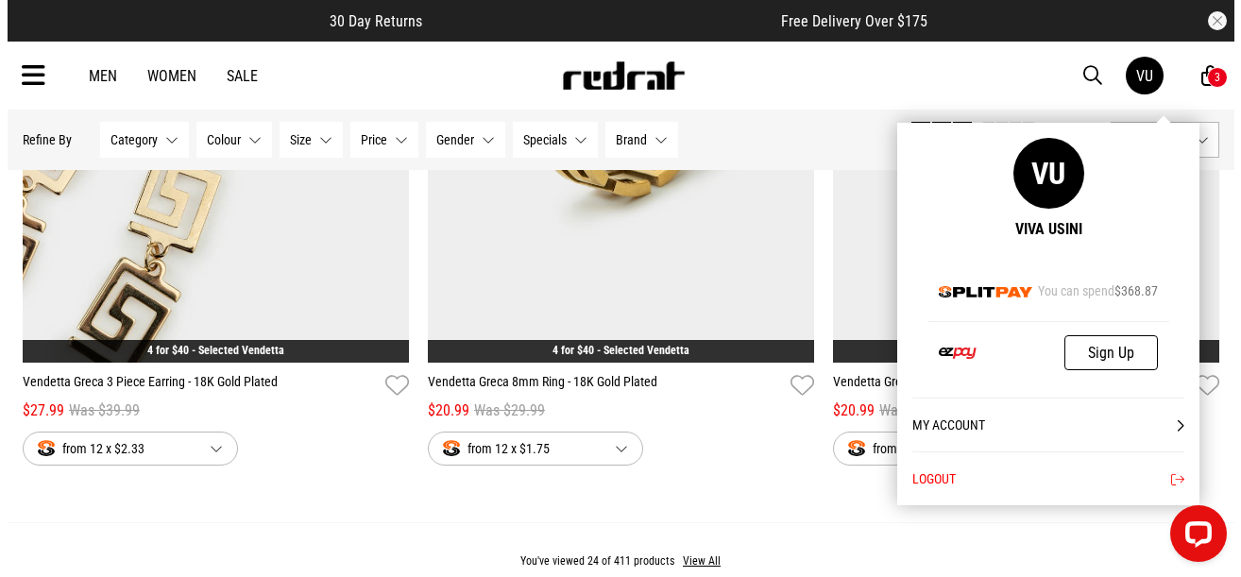
scroll to position [5328, 0]
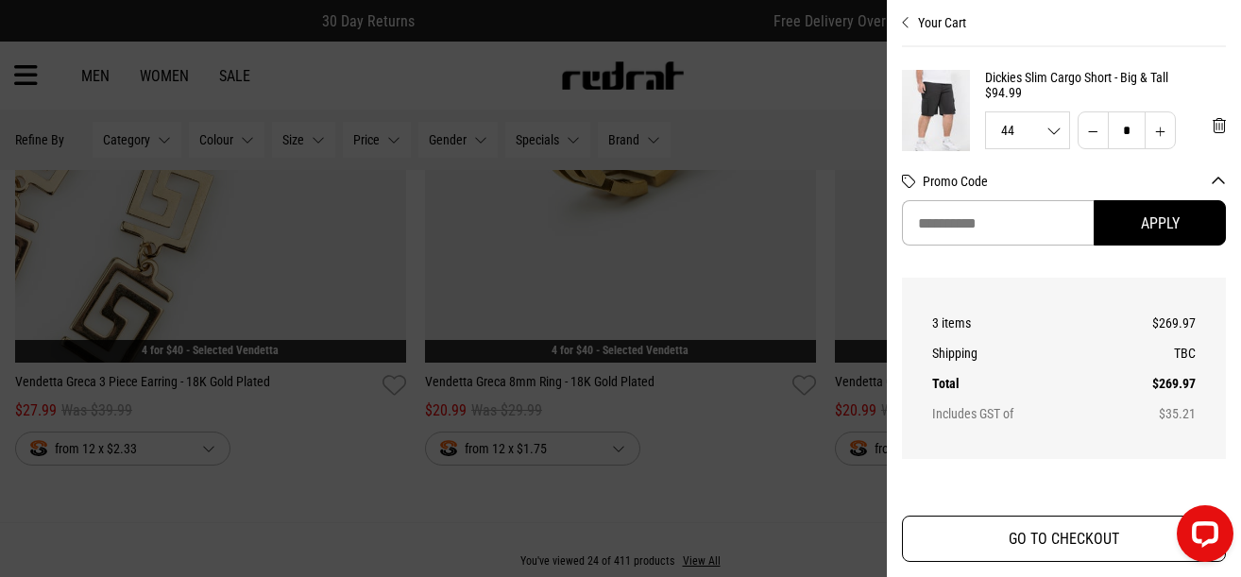
click at [1066, 545] on button "GO TO CHECKOUT" at bounding box center [1064, 539] width 324 height 46
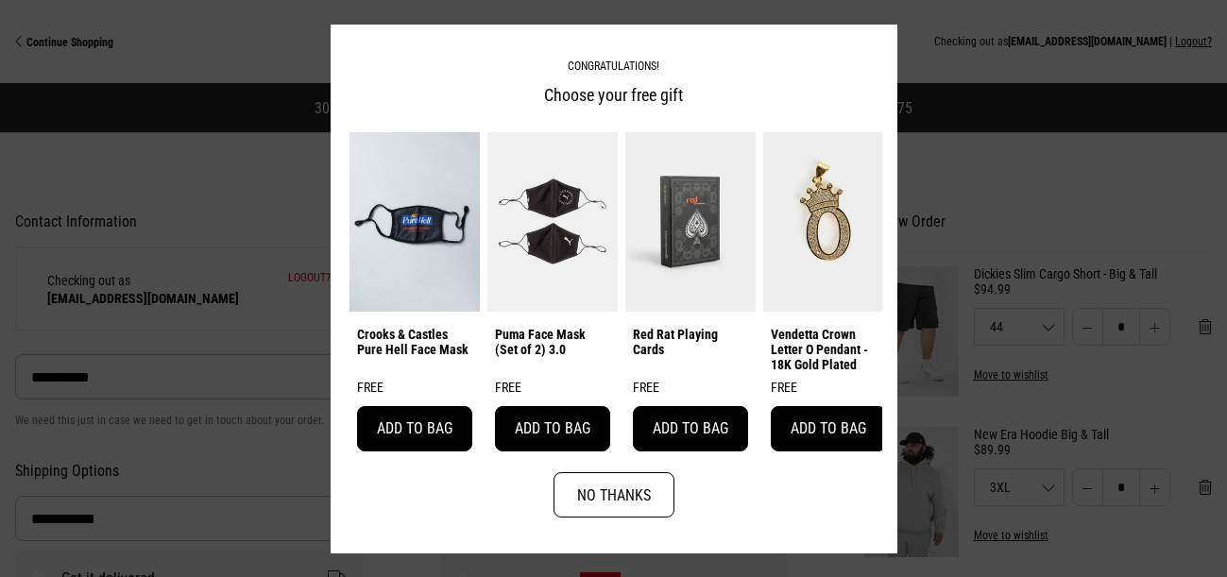
select select "**********"
click at [602, 501] on button "No Thanks" at bounding box center [613, 494] width 121 height 45
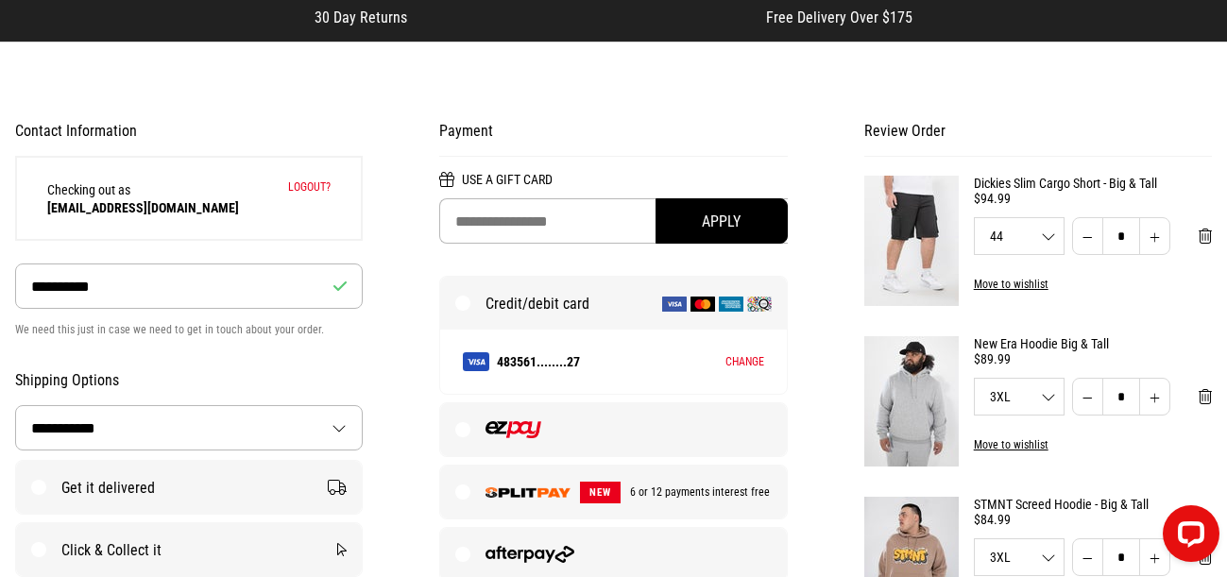
scroll to position [283, 0]
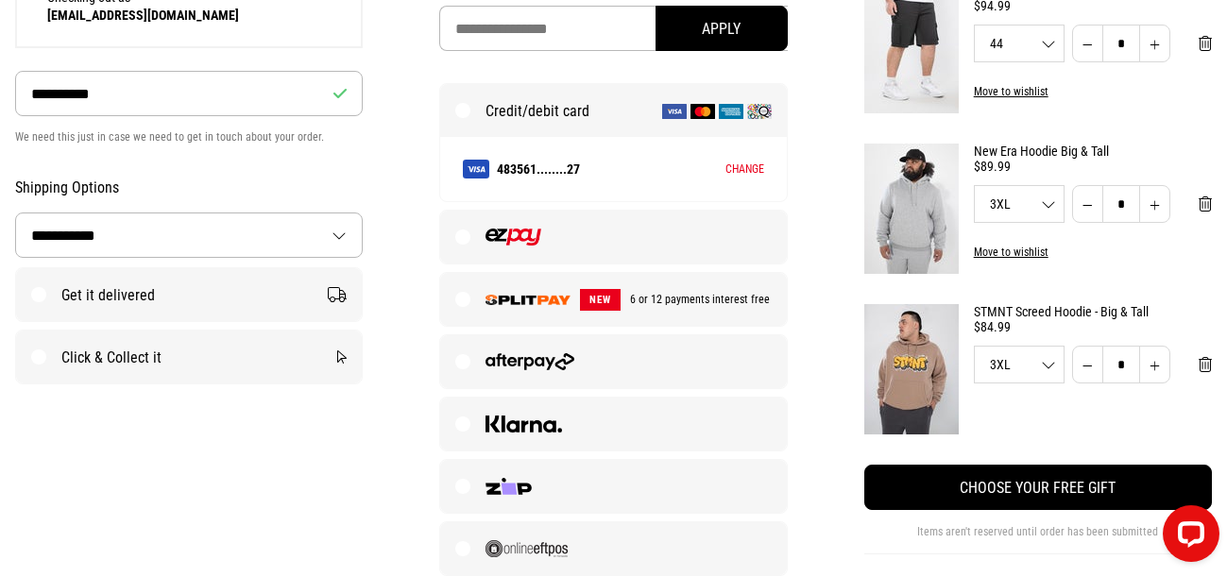
click at [689, 298] on span "6 or 12 payments interest free" at bounding box center [694, 299] width 149 height 13
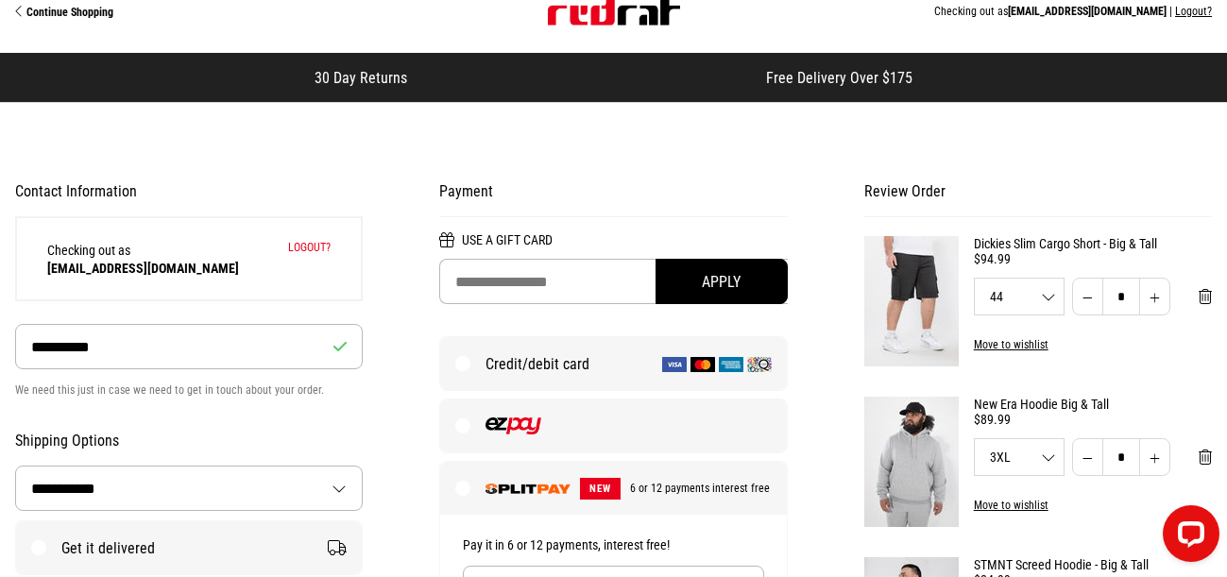
scroll to position [0, 0]
